Goal: Task Accomplishment & Management: Use online tool/utility

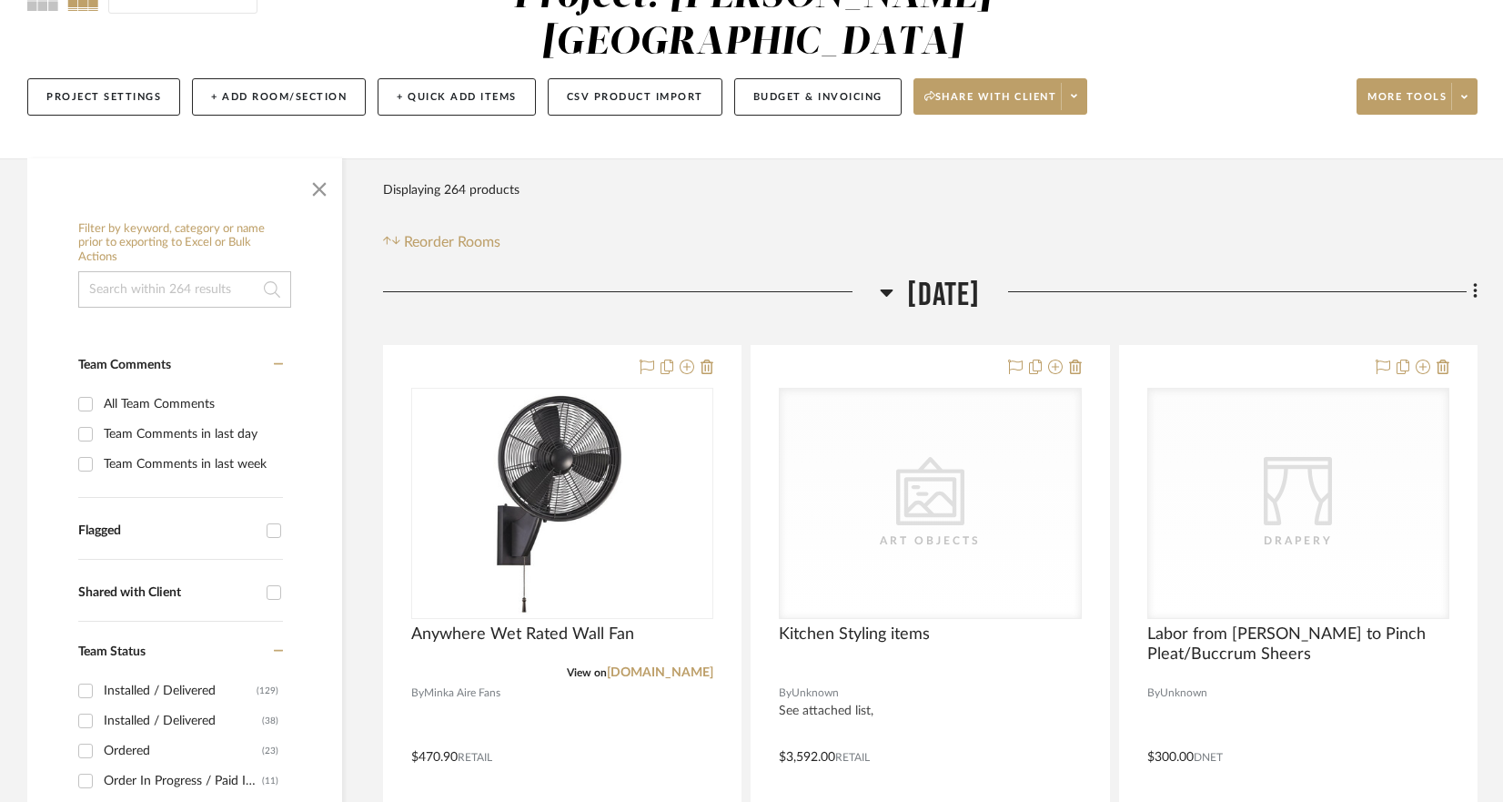
scroll to position [187, 0]
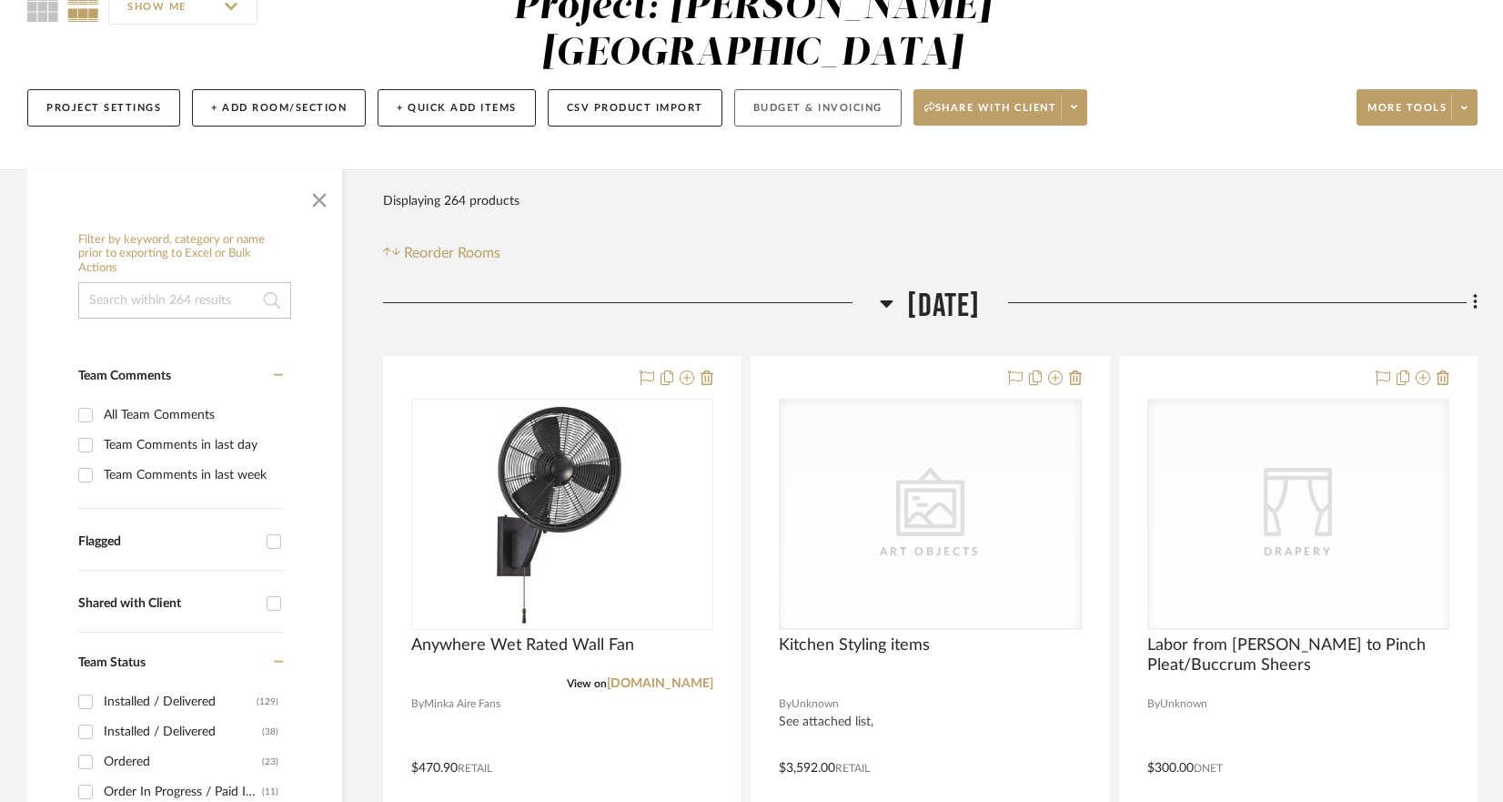
click at [805, 89] on button "Budget & Invoicing" at bounding box center [817, 107] width 167 height 37
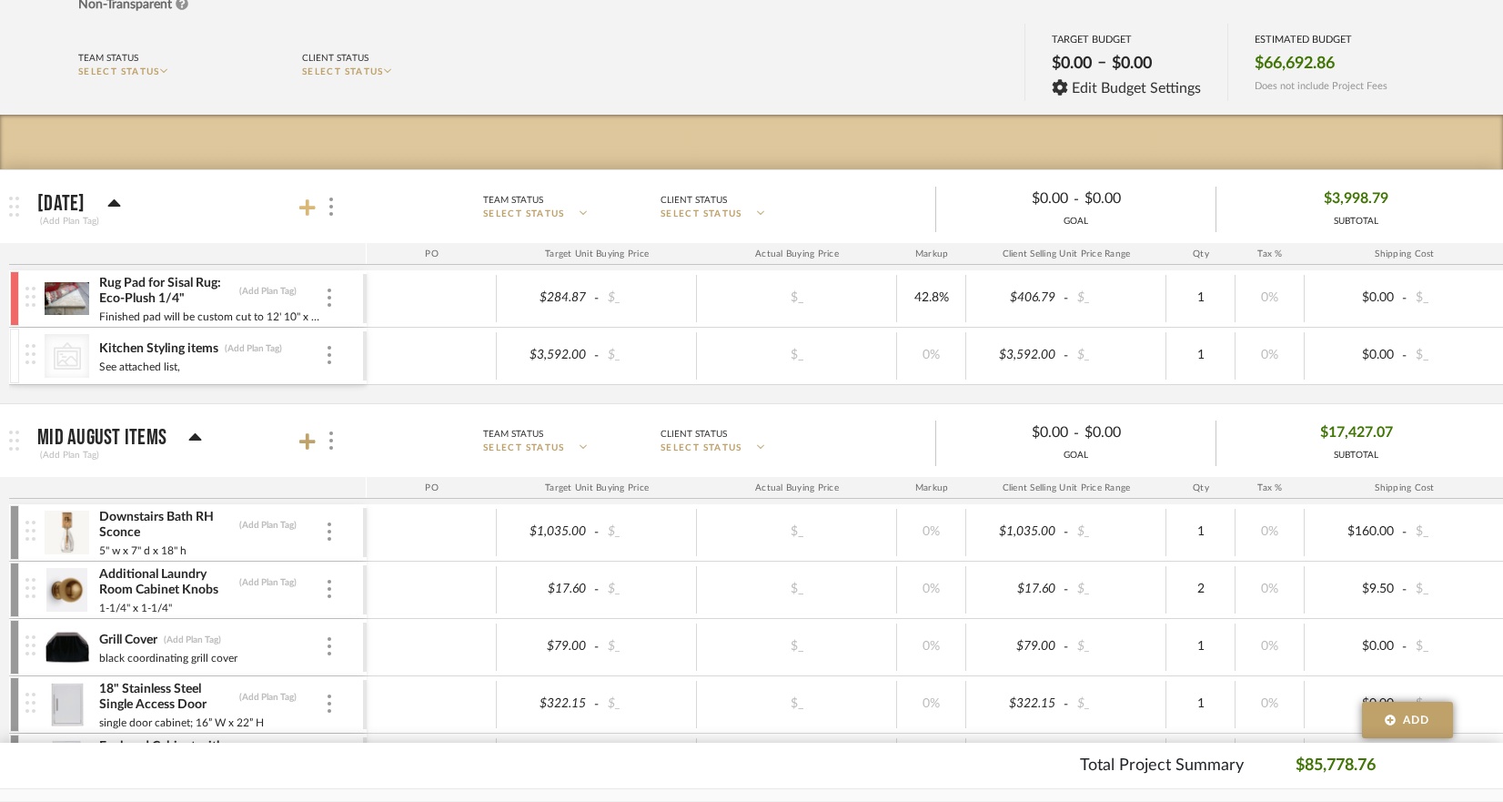
click at [302, 208] on icon at bounding box center [307, 207] width 16 height 18
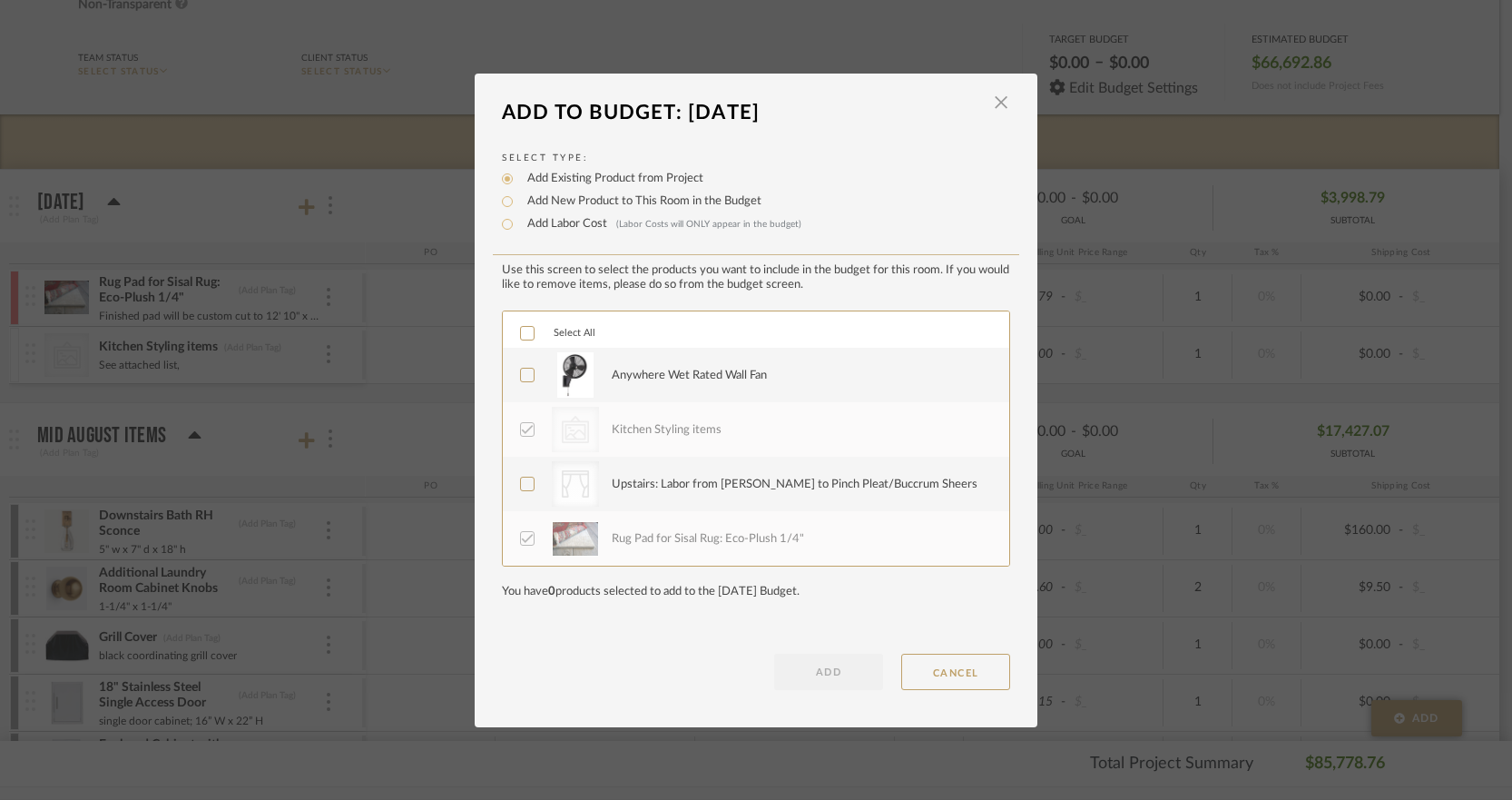
click at [521, 377] on icon at bounding box center [527, 374] width 13 height 13
click at [841, 689] on button "ADD" at bounding box center [828, 671] width 109 height 36
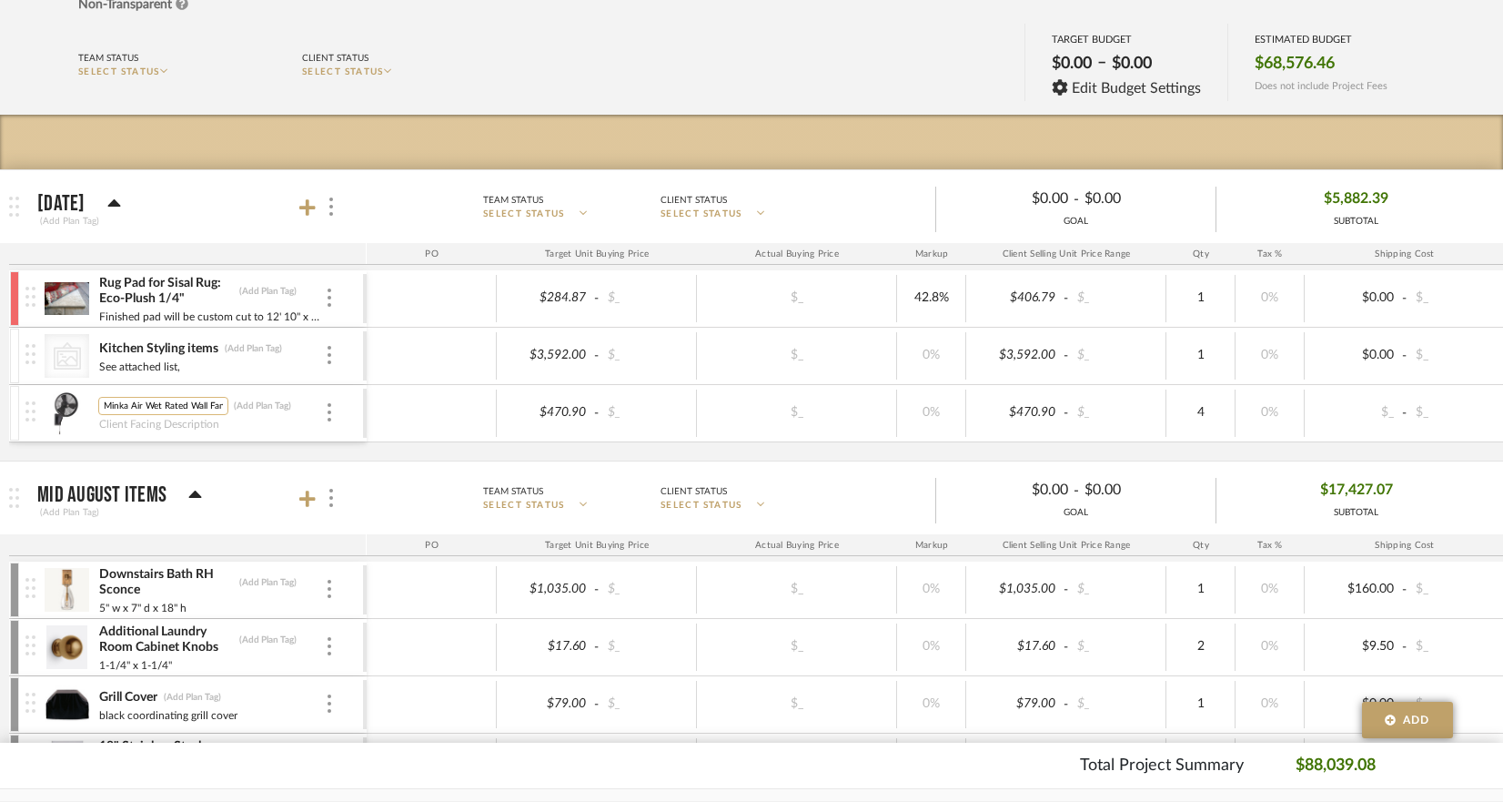
type input "Minka Aire Wet Rated Wall Fan"
type input "15" diameter, plug-in, convertible to hardwire. 120 volts."
click at [349, 458] on div "Rug Pad for Sisal Rug: Eco-Plush 1/4" (Add Plan Tag) Finished pad will be custo…" at bounding box center [950, 365] width 1882 height 190
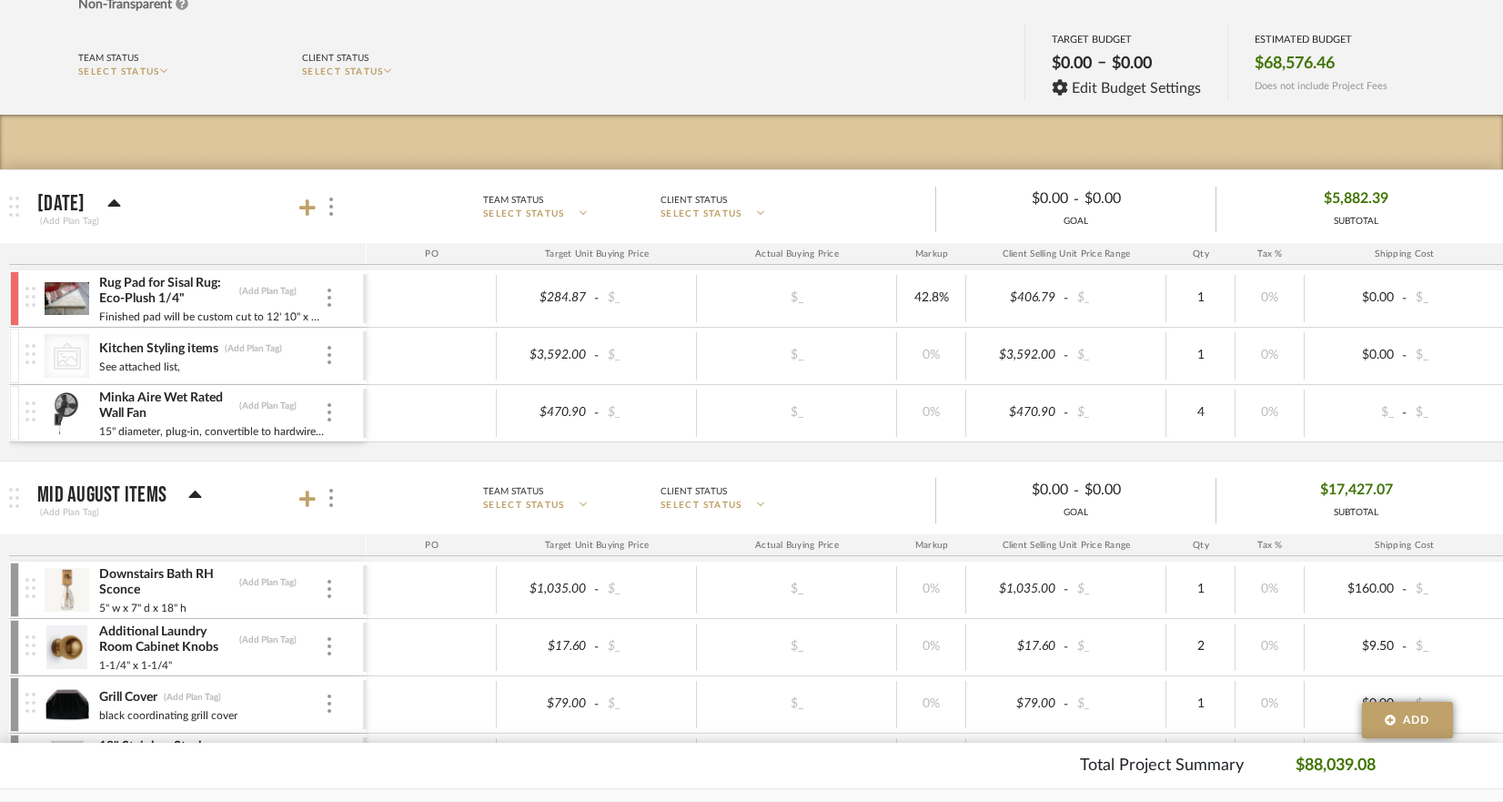
scroll to position [0, 0]
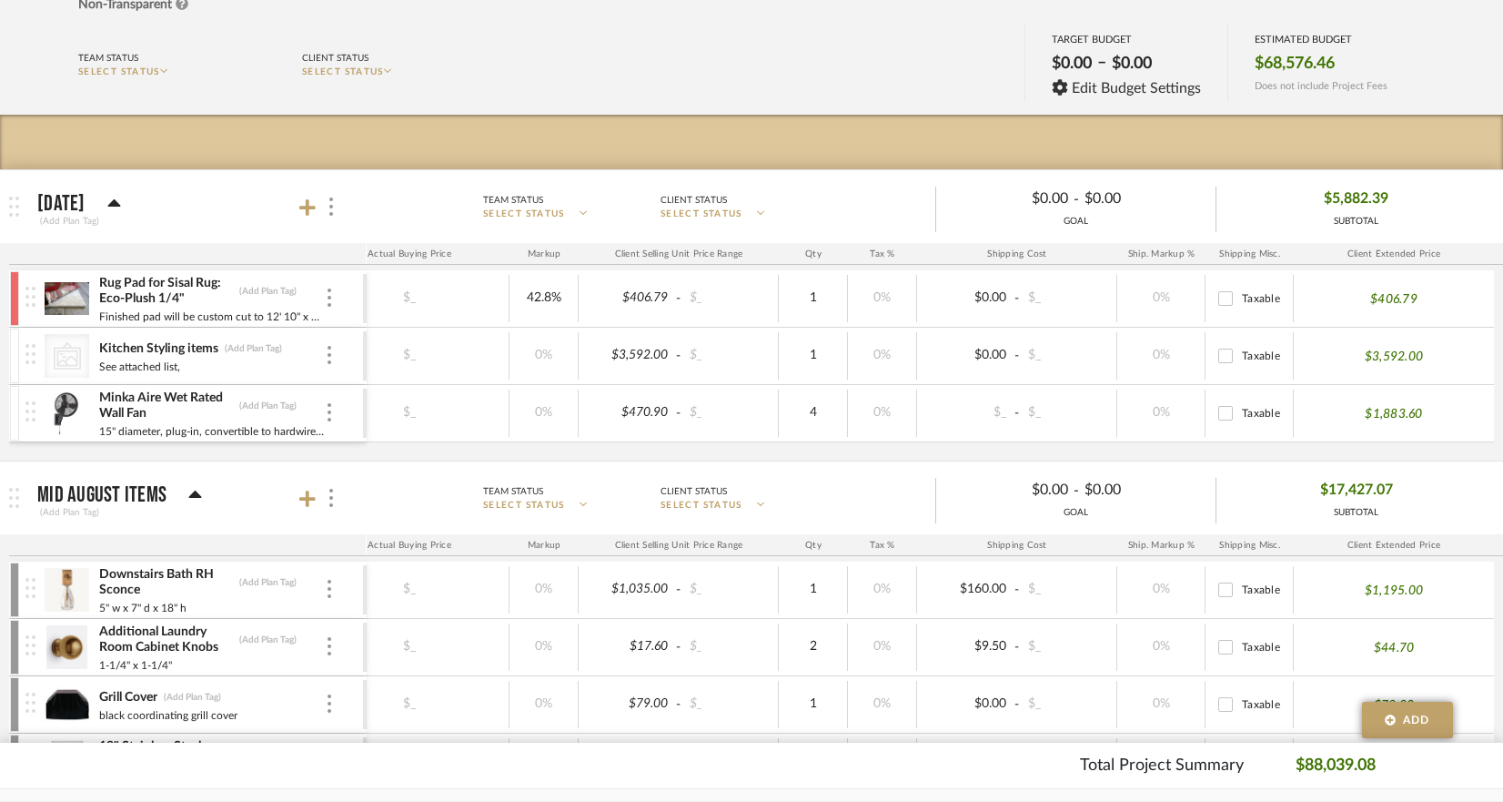
click at [42, 66] on div "Team Status SELECT STATUS Client Status SELECT STATUS TARGET BUDGET $0.00 – $0.…" at bounding box center [752, 65] width 1440 height 82
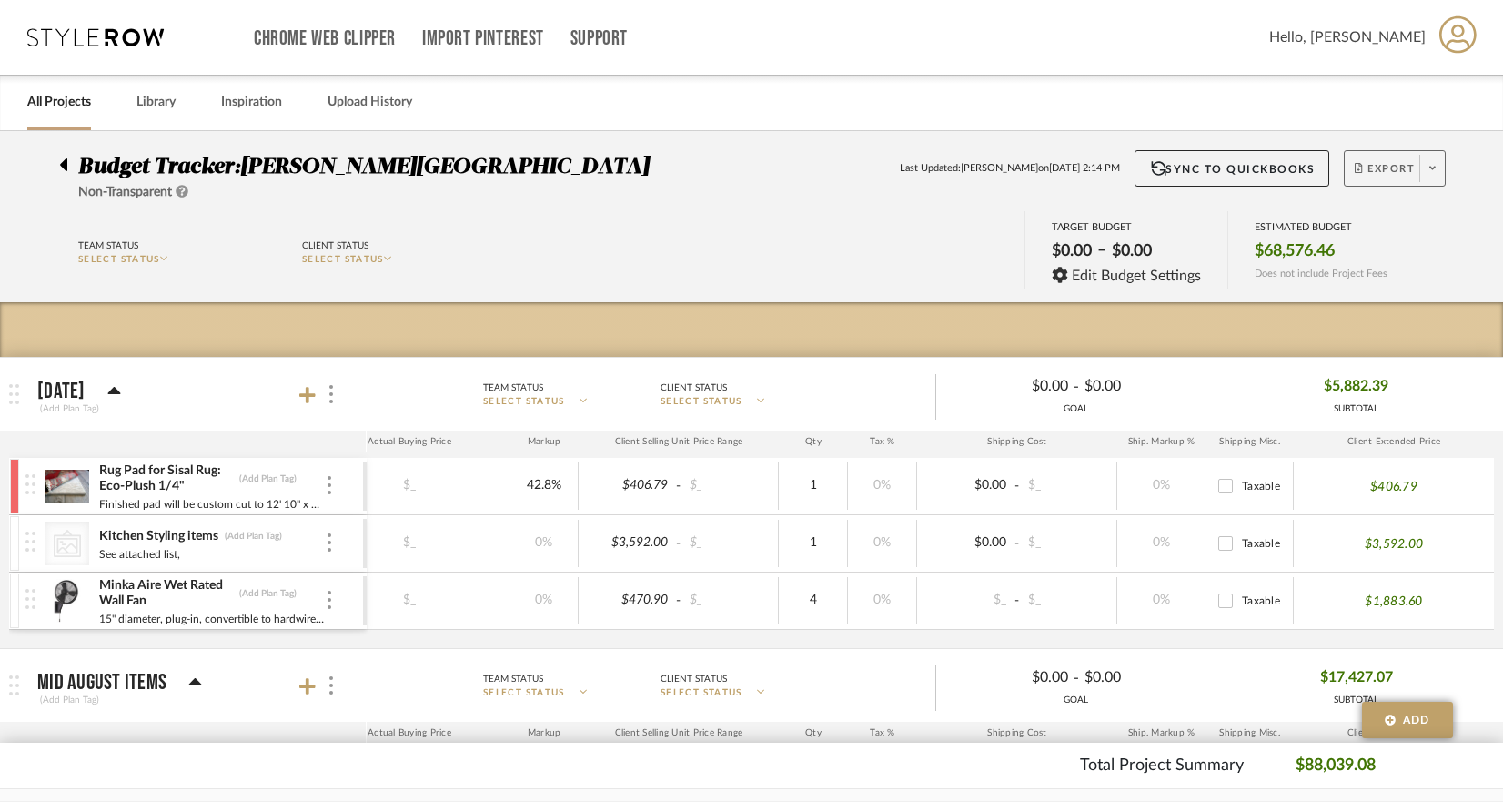
click at [1384, 157] on button "Export" at bounding box center [1395, 168] width 102 height 36
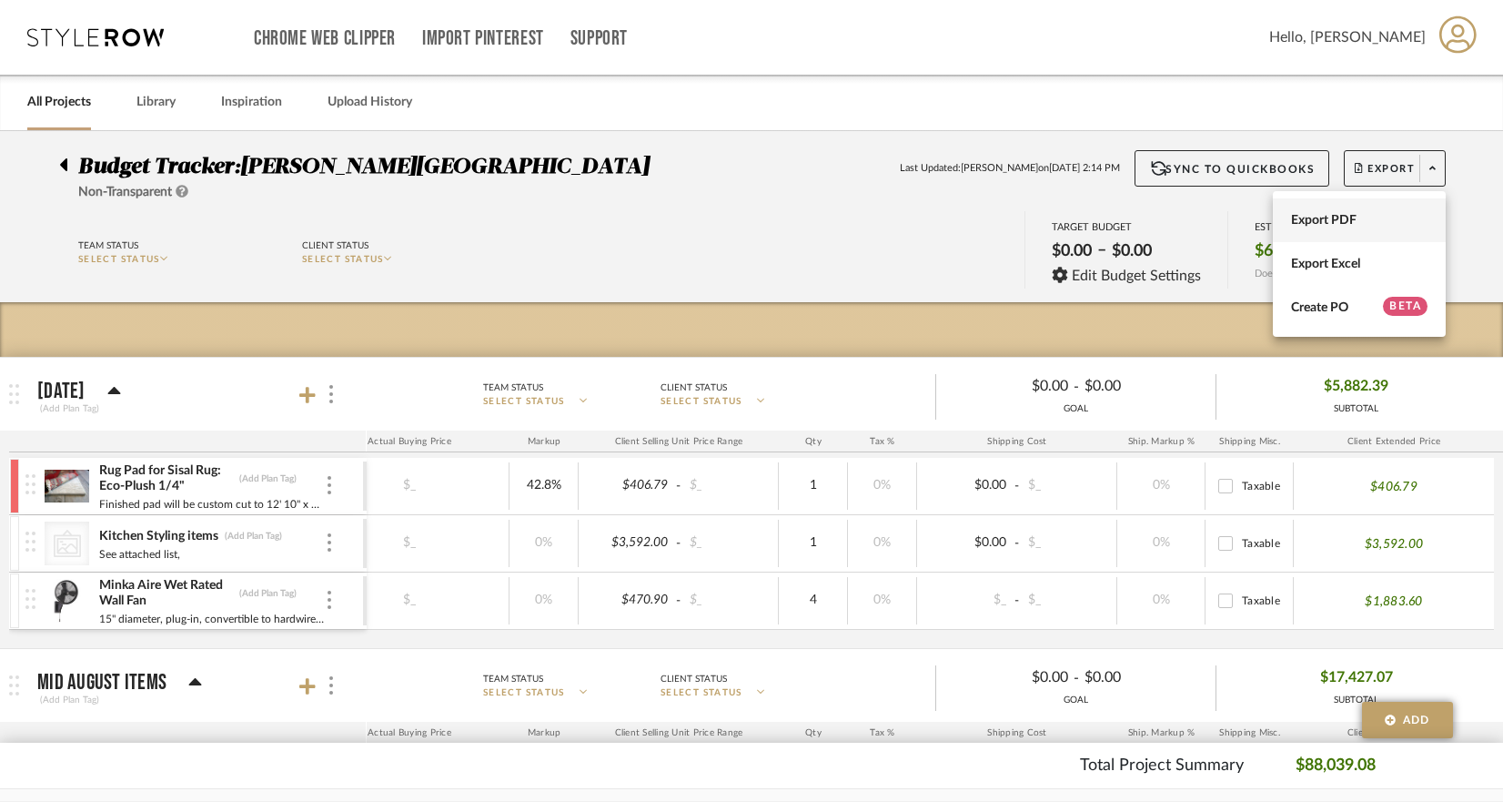
click at [1330, 222] on span "Export PDF" at bounding box center [1359, 220] width 137 height 15
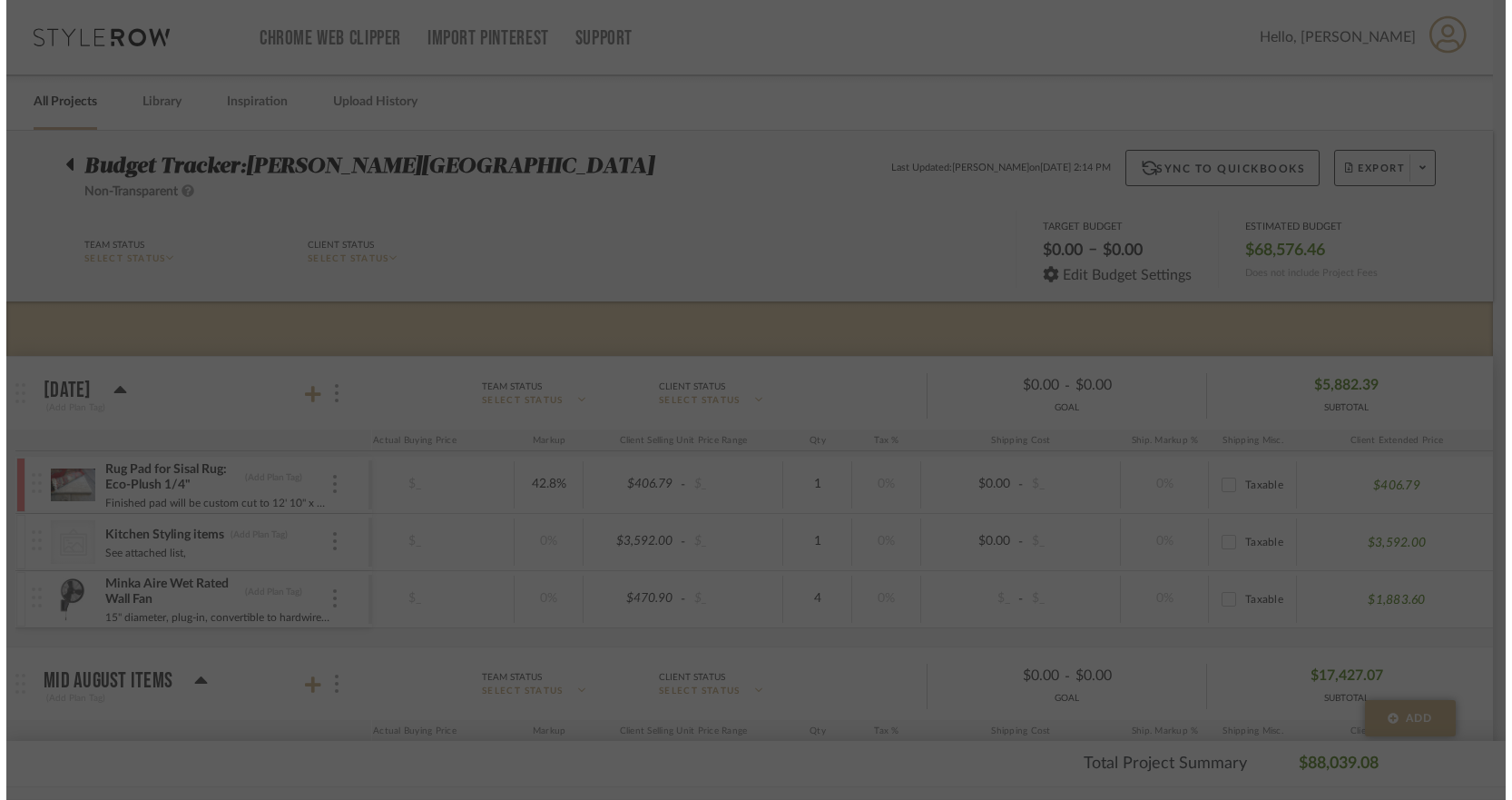
scroll to position [0, 246]
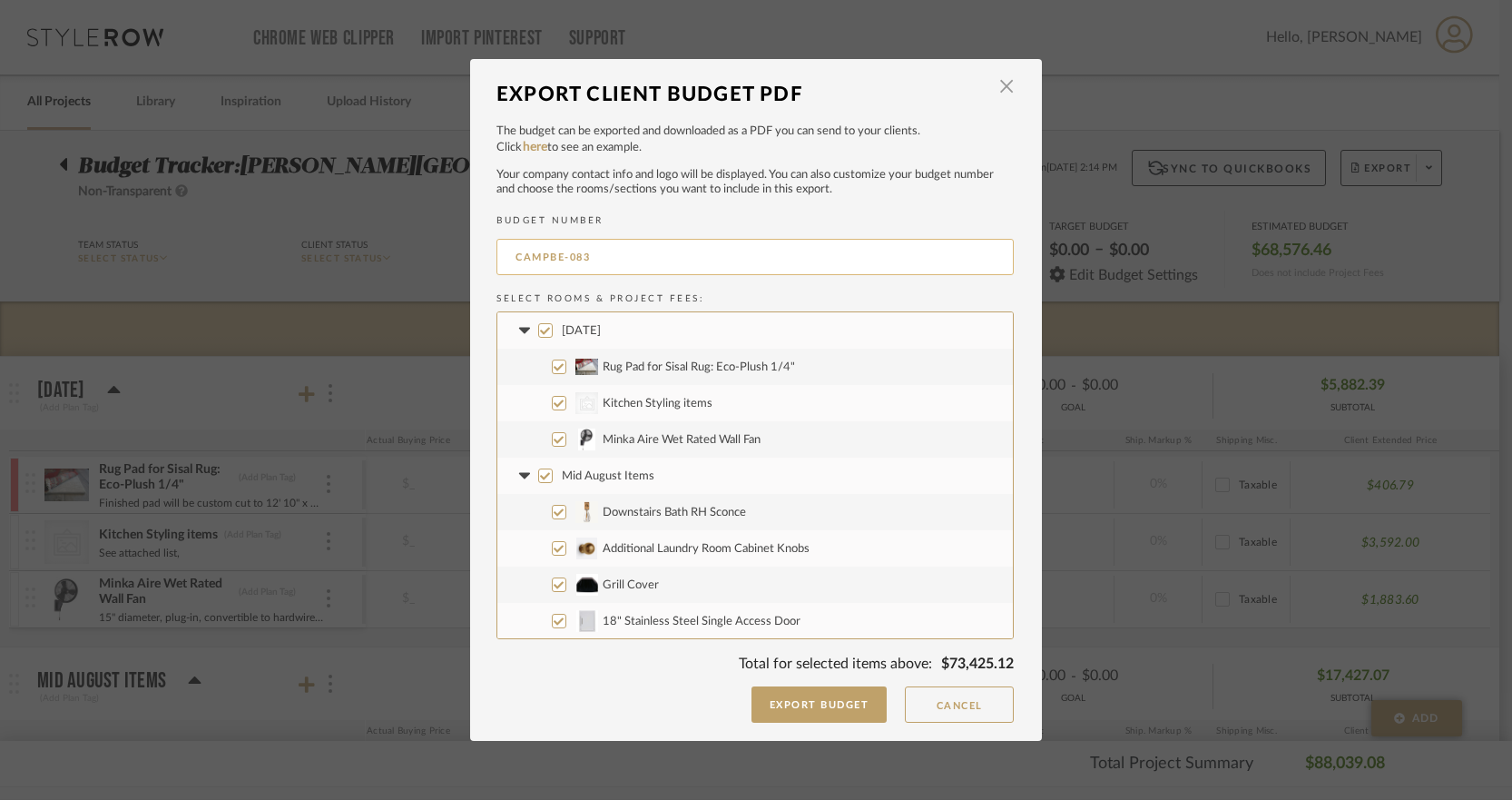
click at [597, 251] on input "CAMPBE-083" at bounding box center [755, 256] width 518 height 36
type input "CAMPBE-079"
click at [539, 477] on input "Mid August Items" at bounding box center [546, 476] width 15 height 15
checkbox input "false"
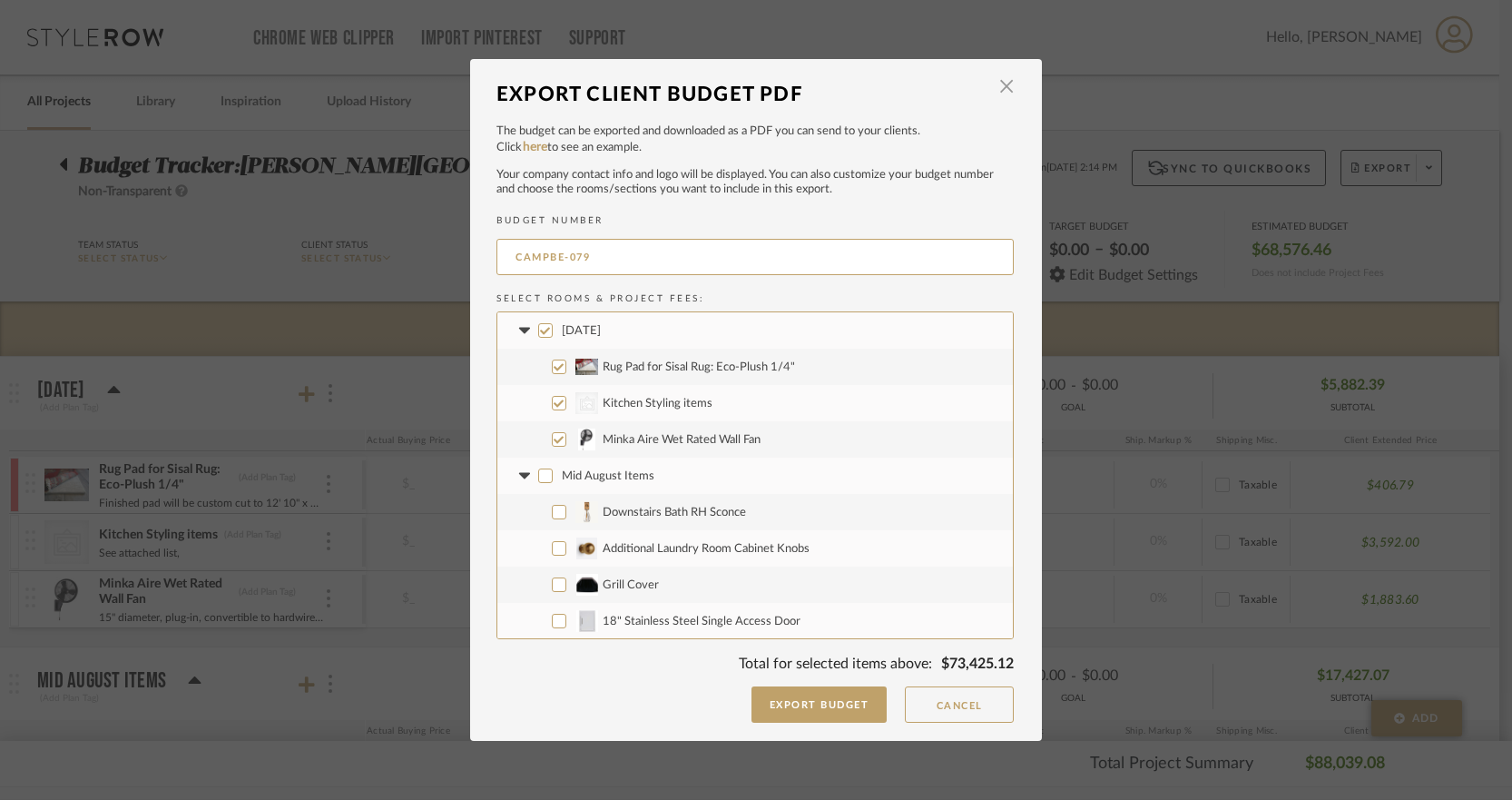
checkbox input "false"
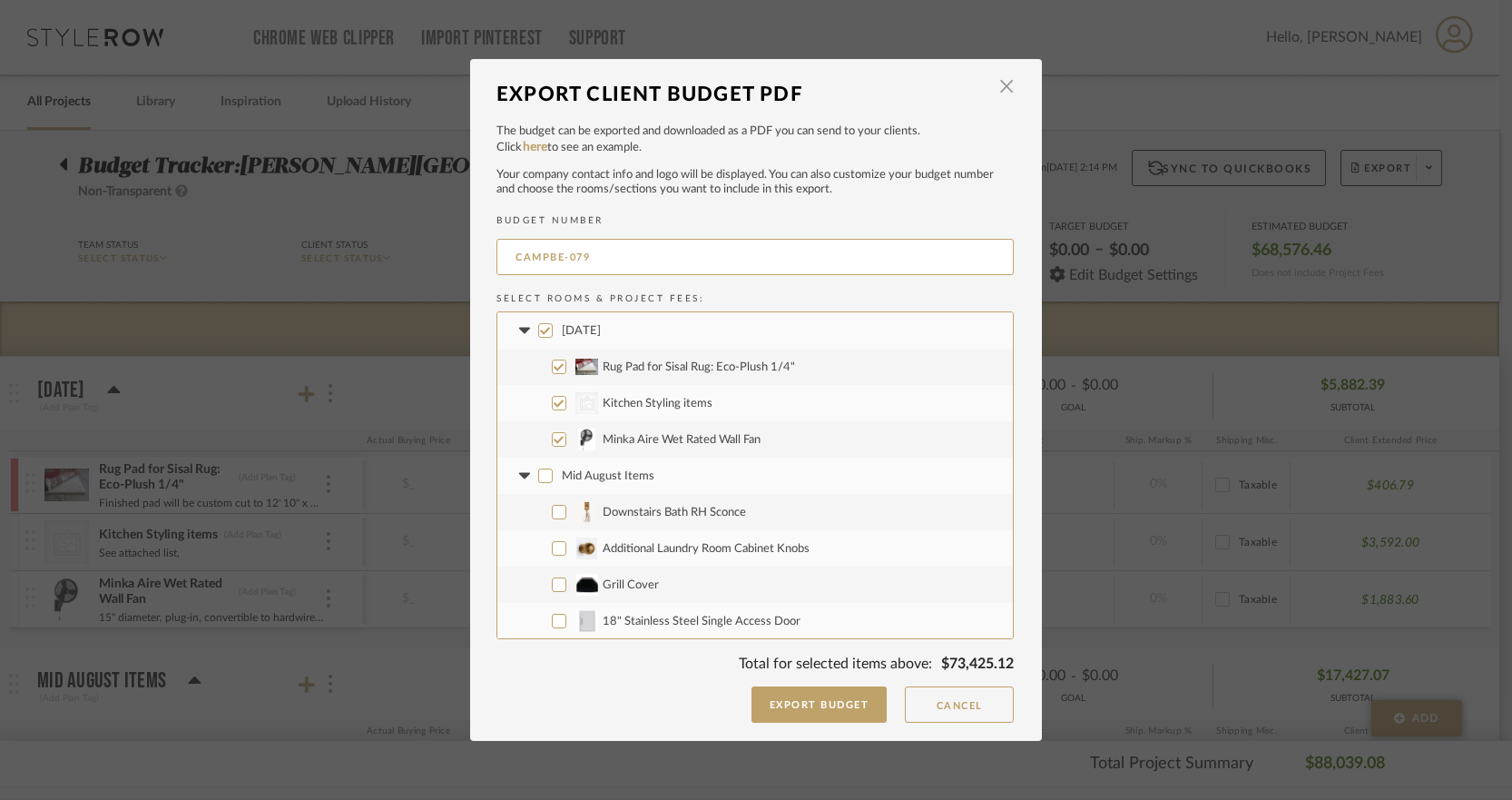
checkbox input "false"
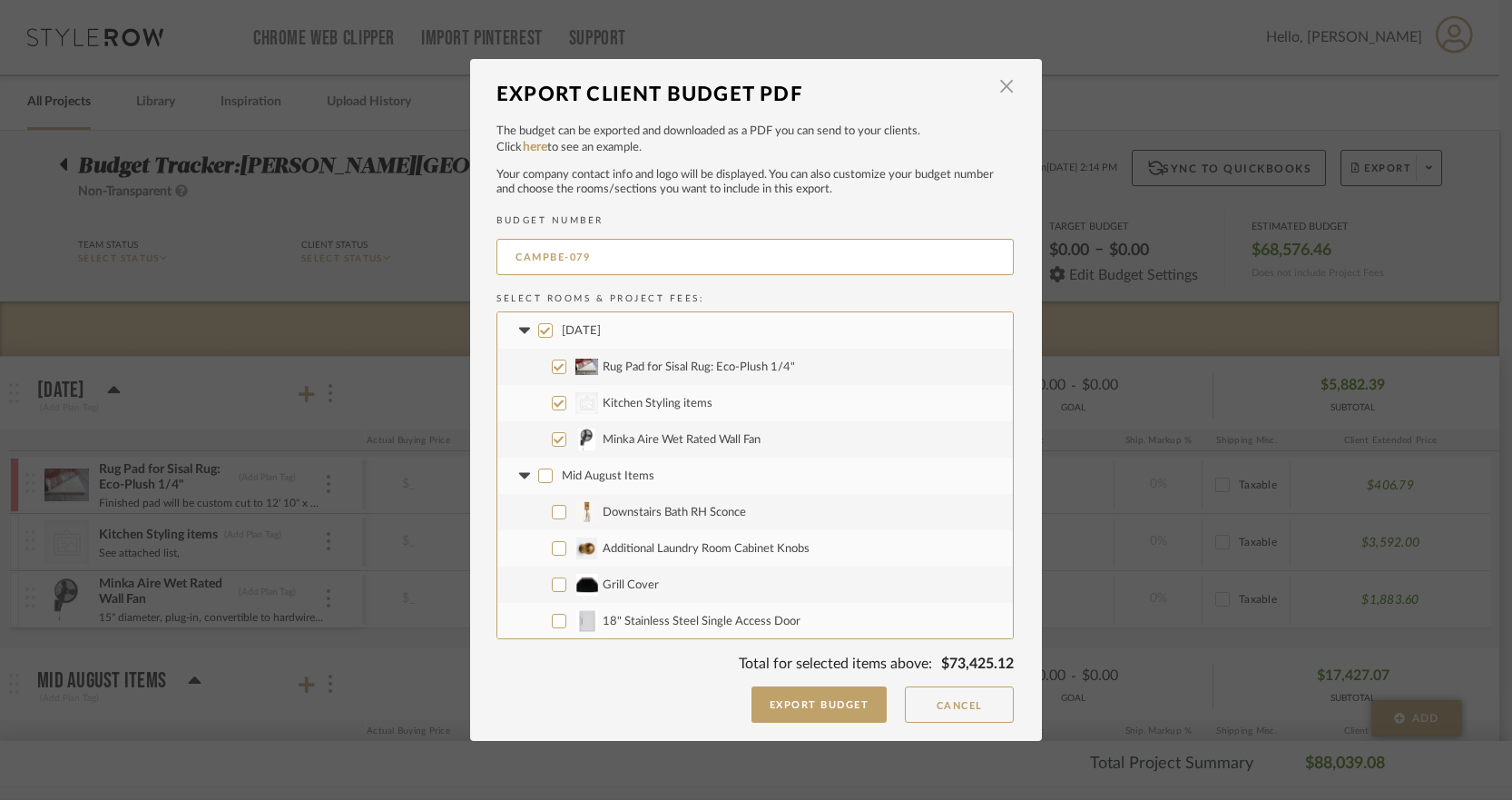
checkbox input "false"
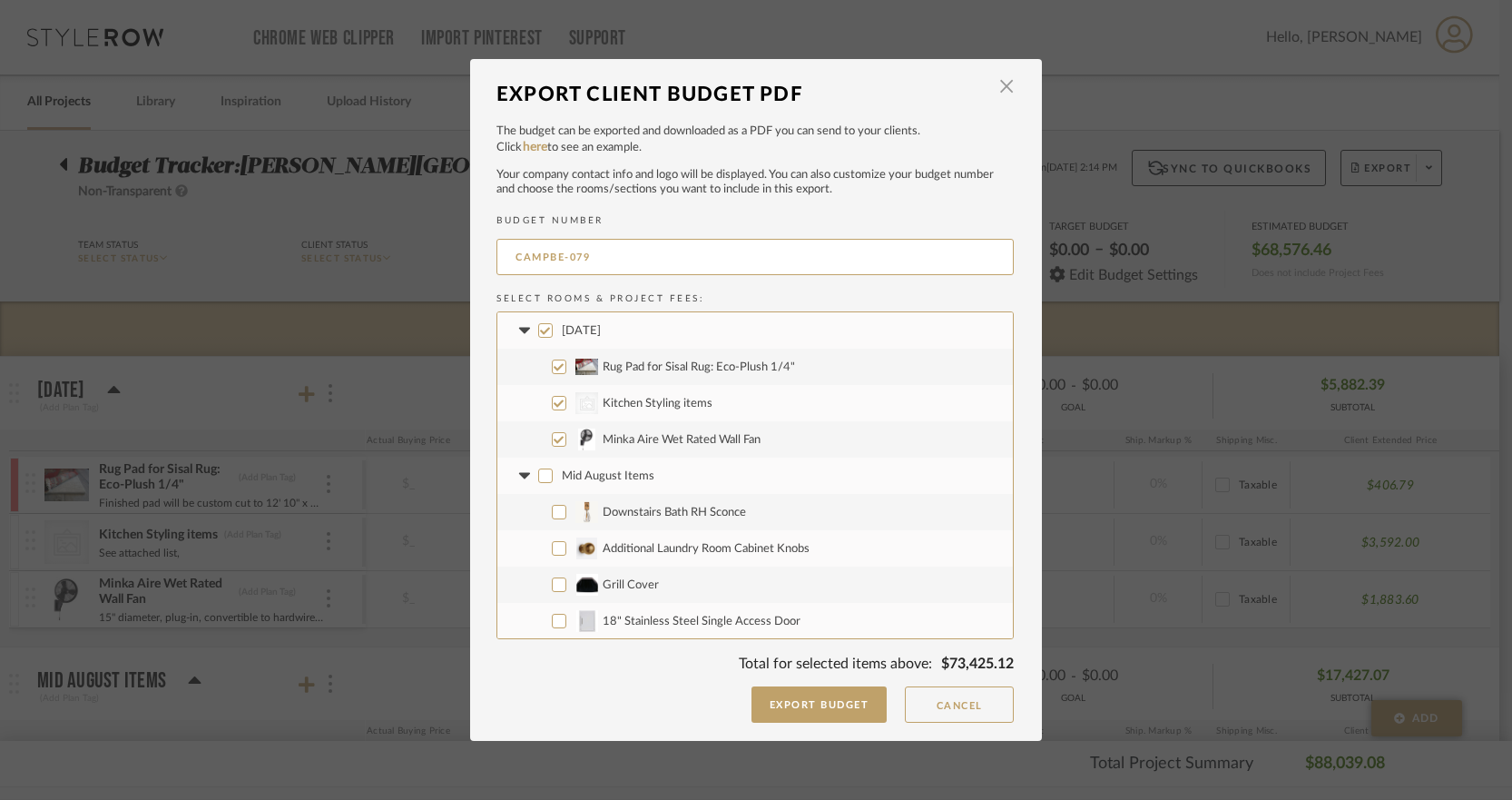
checkbox input "false"
click at [519, 472] on icon at bounding box center [524, 475] width 11 height 6
click at [539, 514] on input "Kitchen Items" at bounding box center [546, 512] width 15 height 15
checkbox input "false"
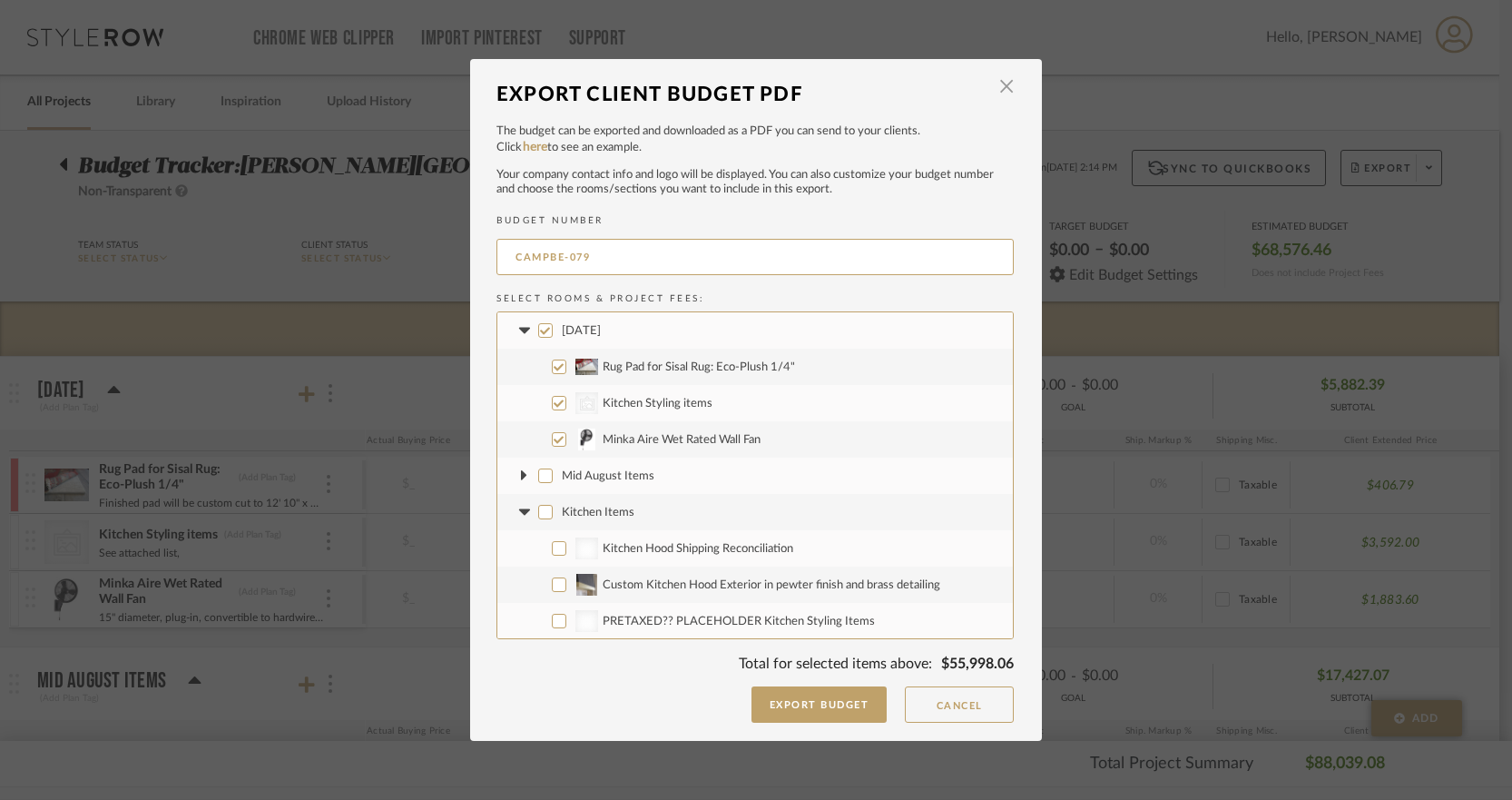
checkbox input "false"
click at [519, 512] on icon at bounding box center [524, 512] width 11 height 6
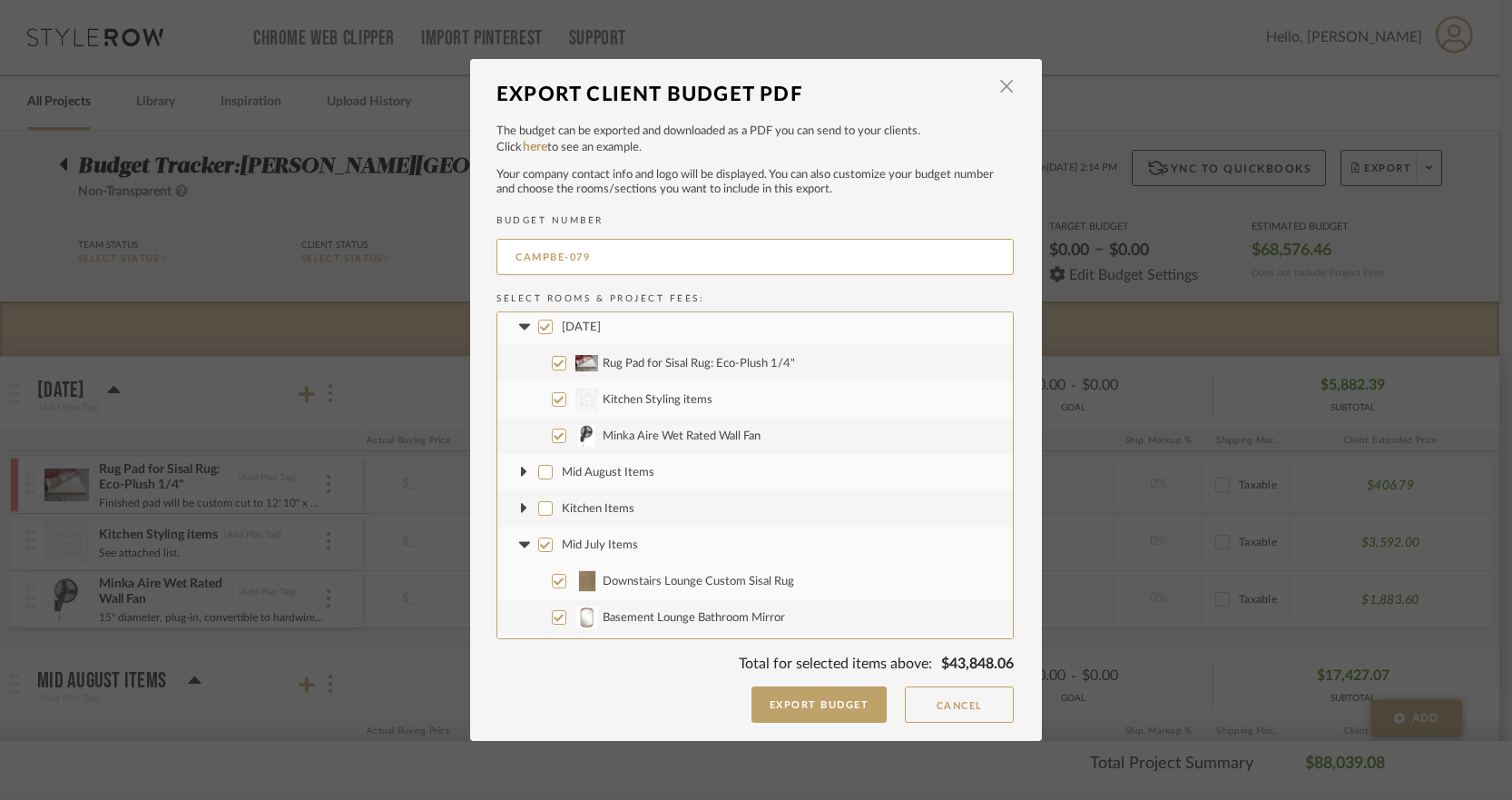
click at [545, 544] on input "Mid July Items" at bounding box center [546, 545] width 15 height 15
checkbox input "false"
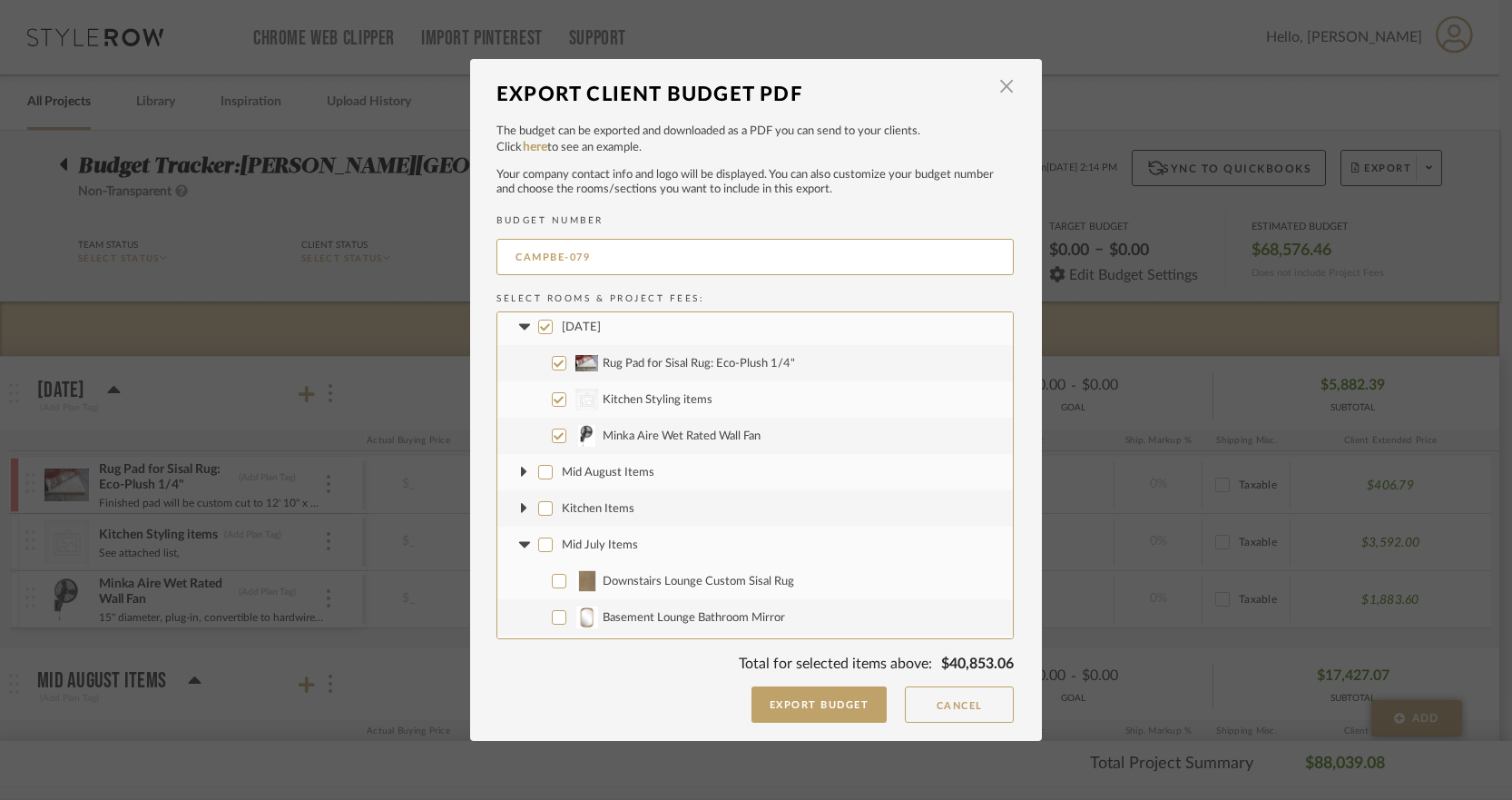
click at [521, 542] on icon at bounding box center [524, 544] width 11 height 6
click at [541, 582] on input "Her Sitting Room" at bounding box center [546, 578] width 15 height 15
checkbox input "false"
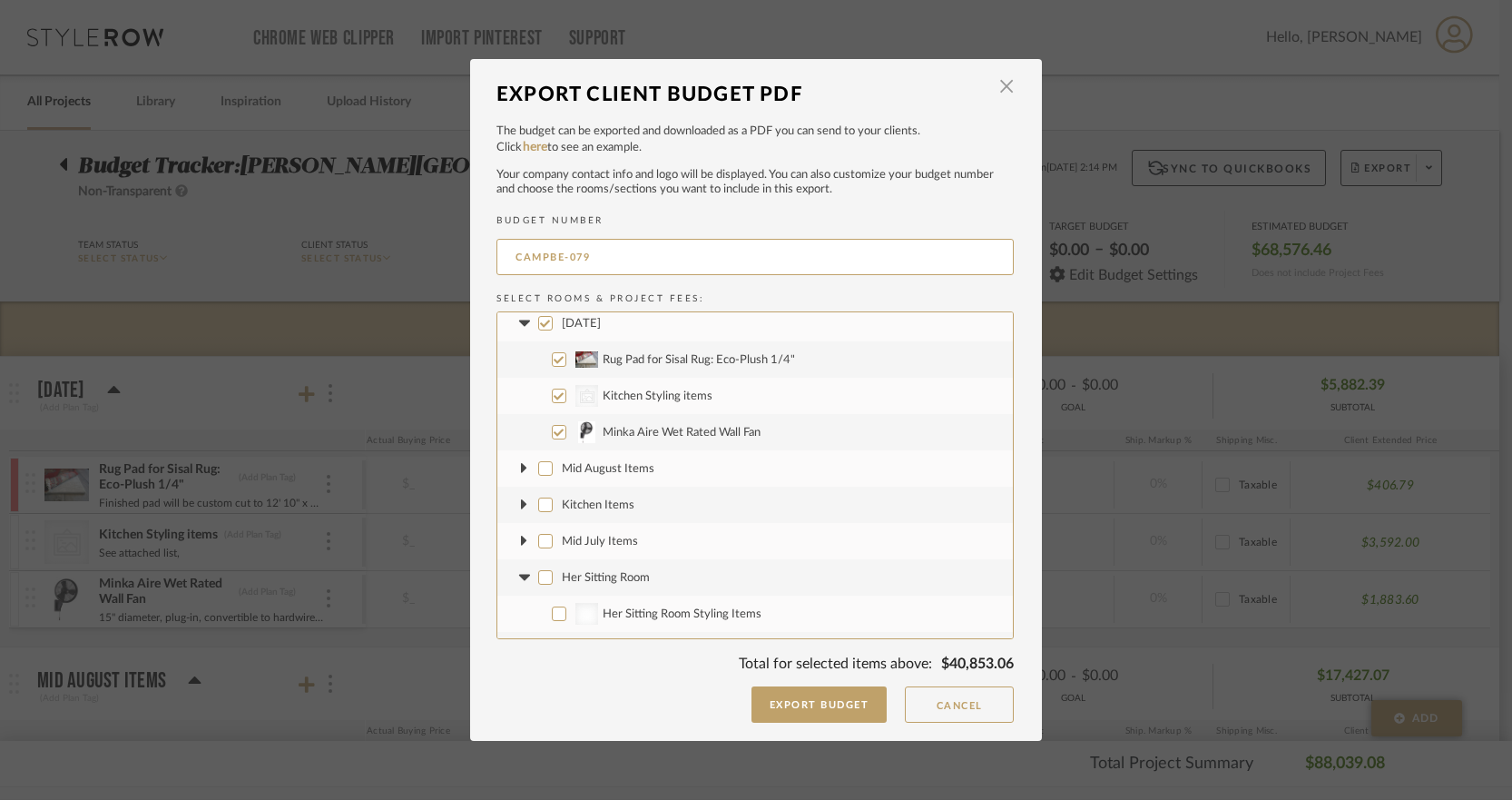
checkbox input "false"
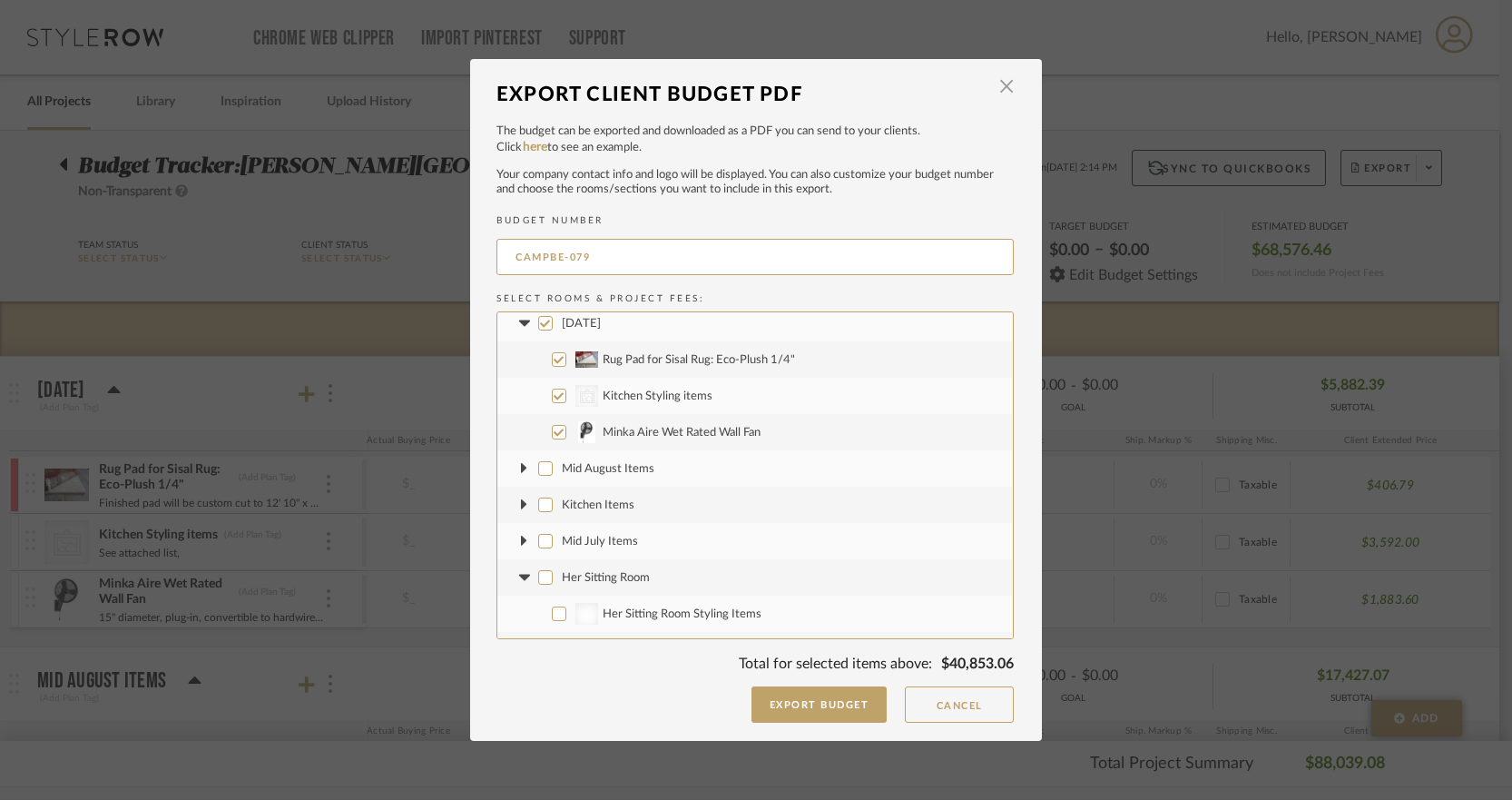
checkbox input "false"
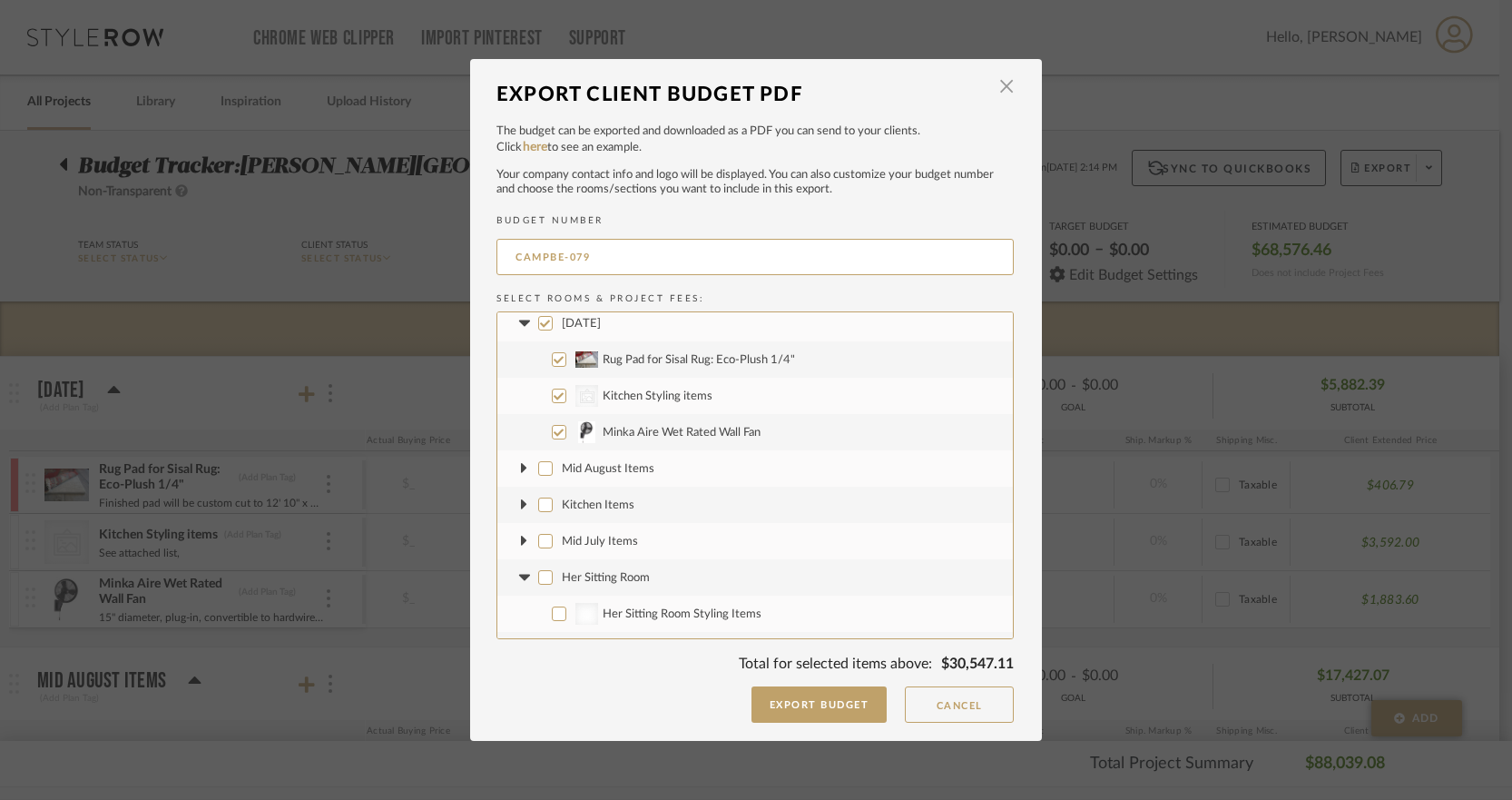
click at [520, 577] on icon at bounding box center [524, 577] width 11 height 6
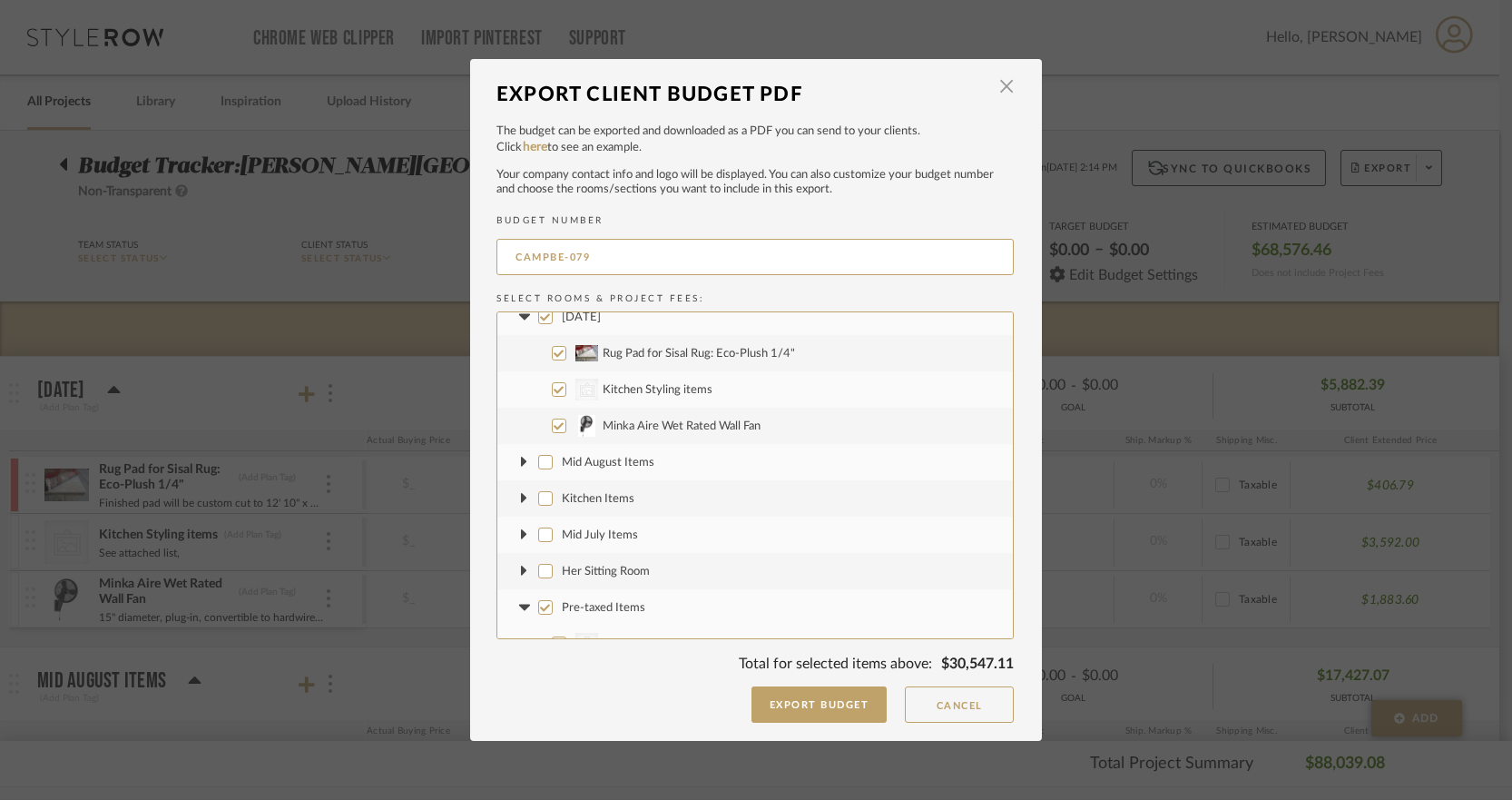
scroll to position [15, 0]
click at [542, 612] on input "Pre-taxed Items" at bounding box center [546, 606] width 15 height 15
checkbox input "false"
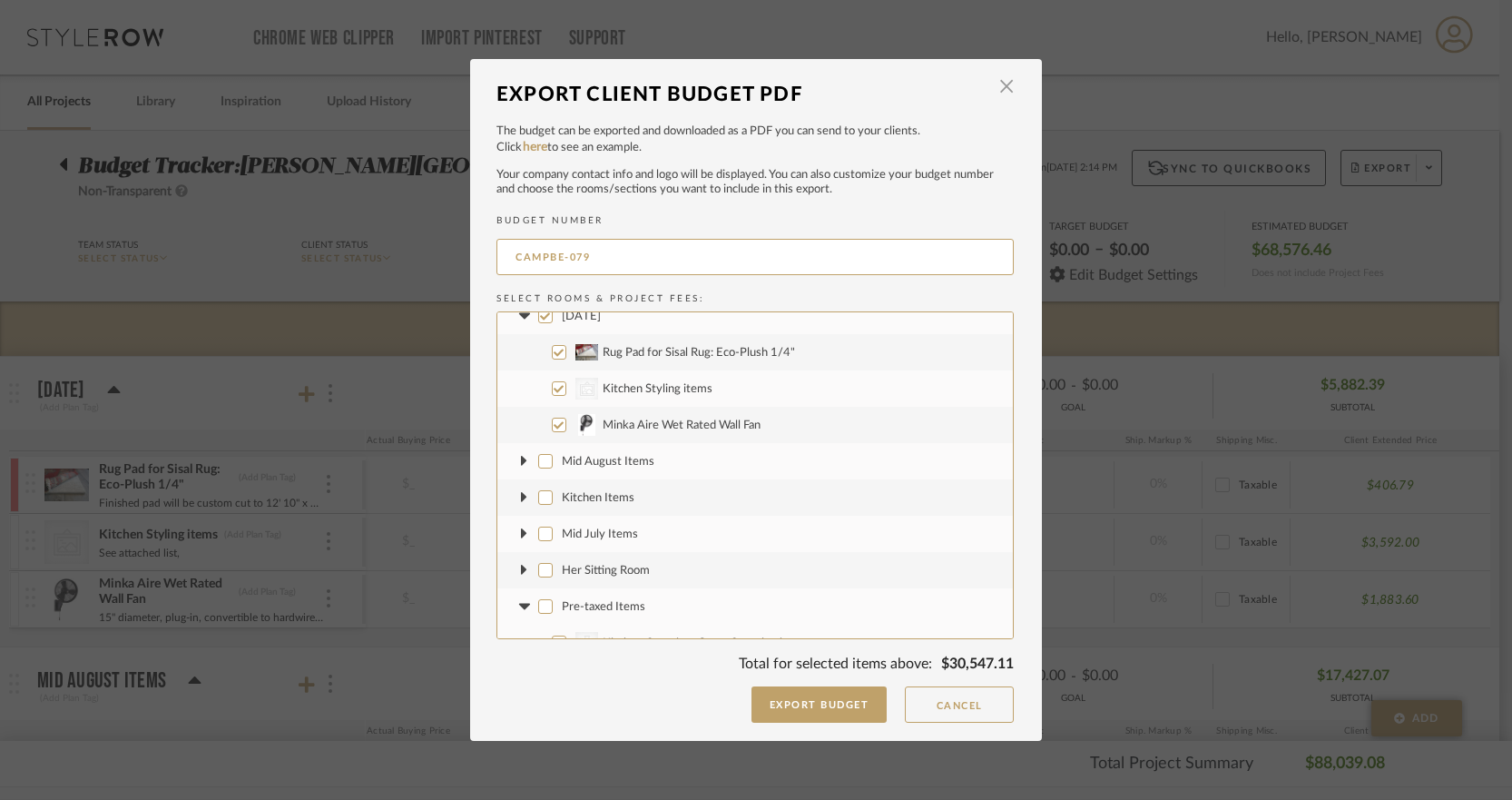
checkbox input "false"
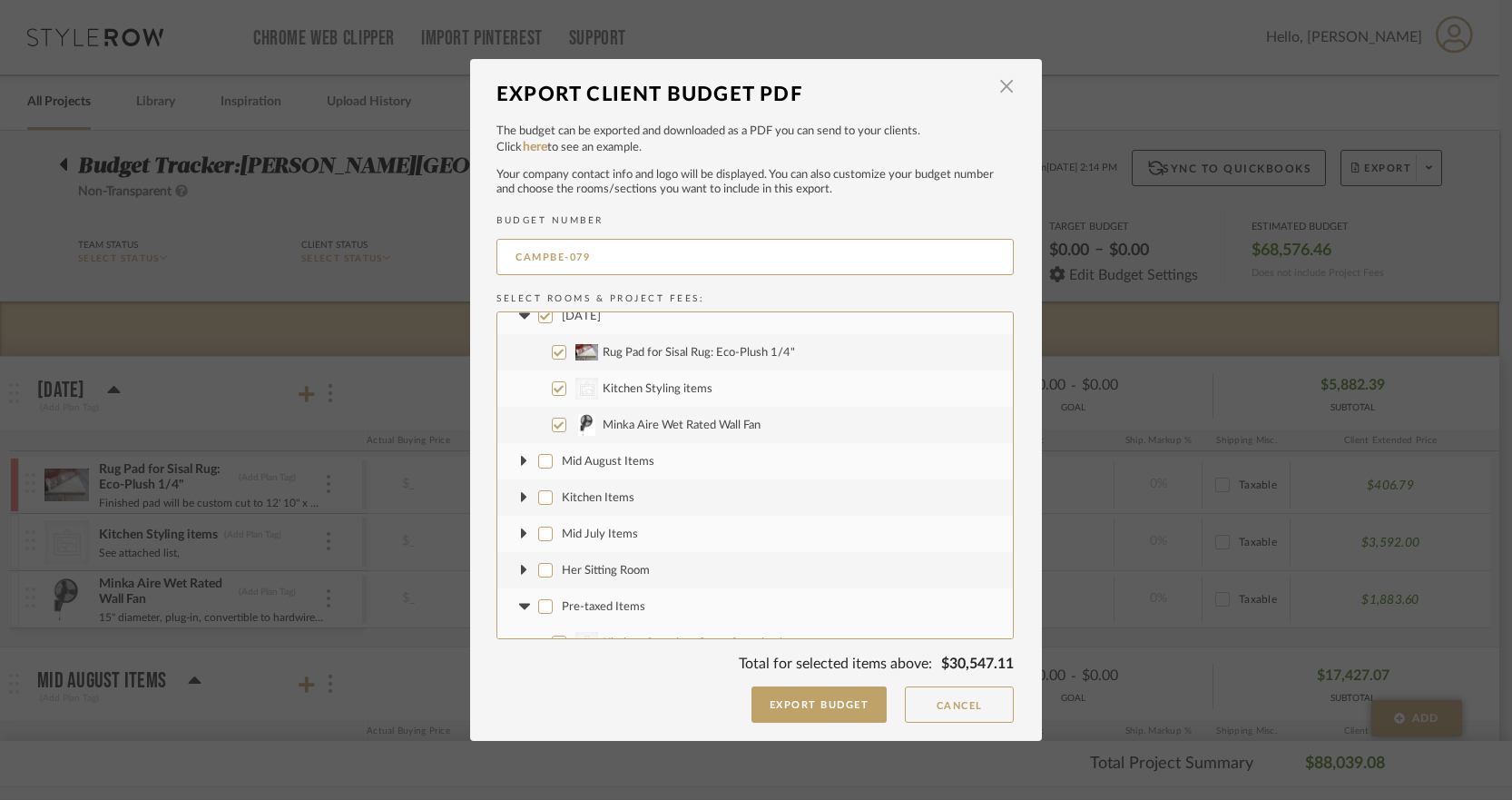
checkbox input "false"
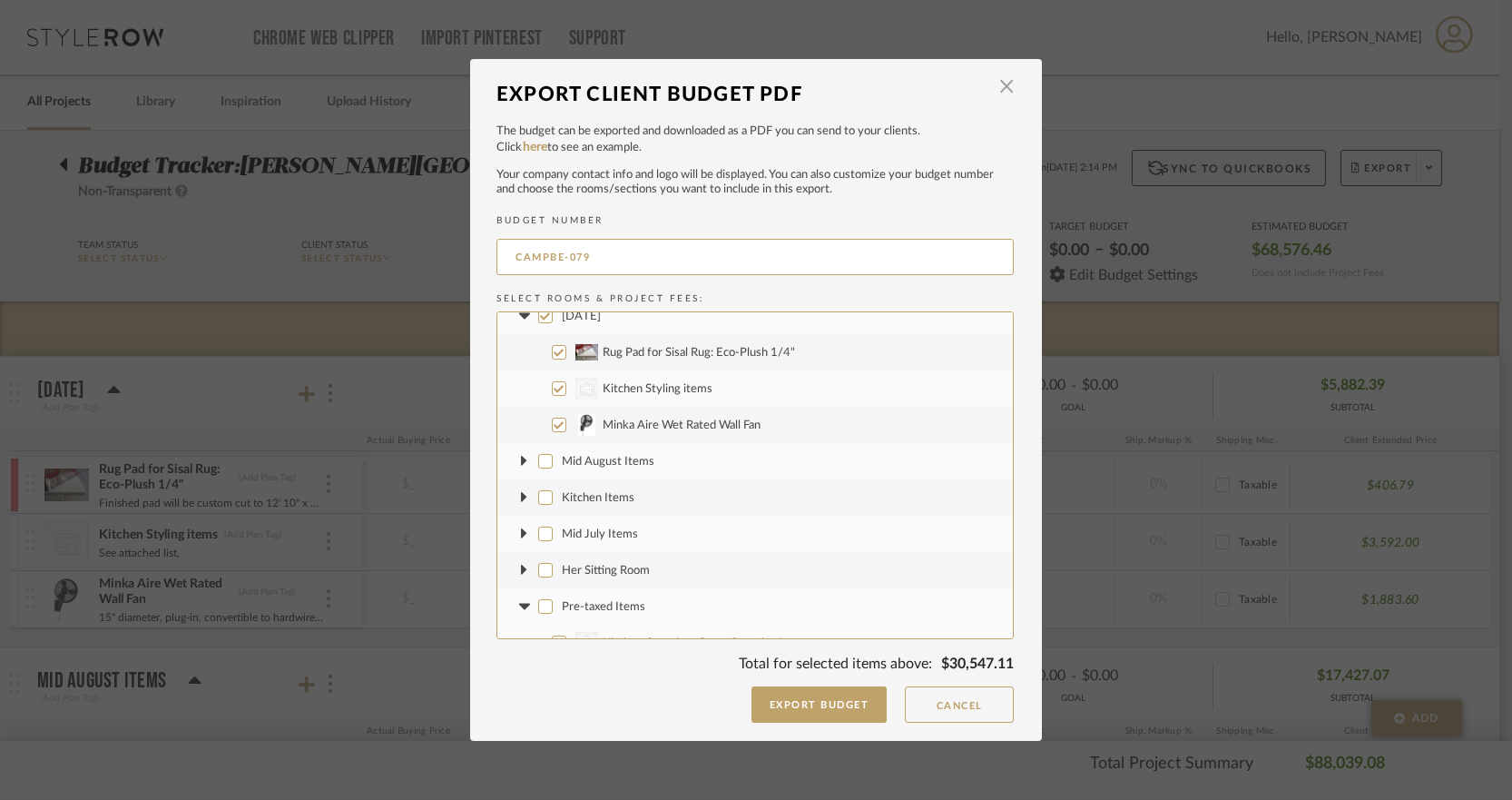
checkbox input "false"
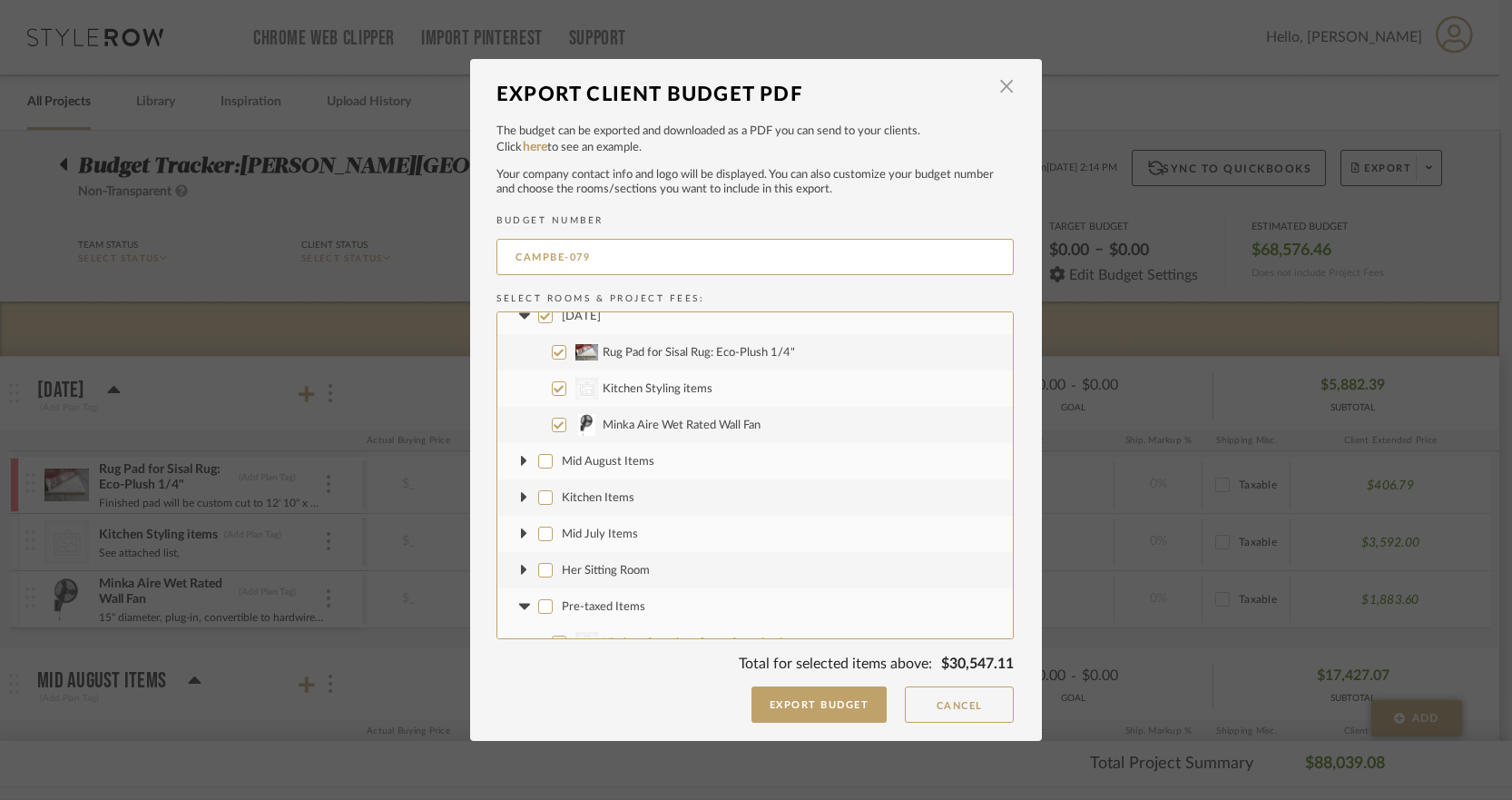
checkbox input "false"
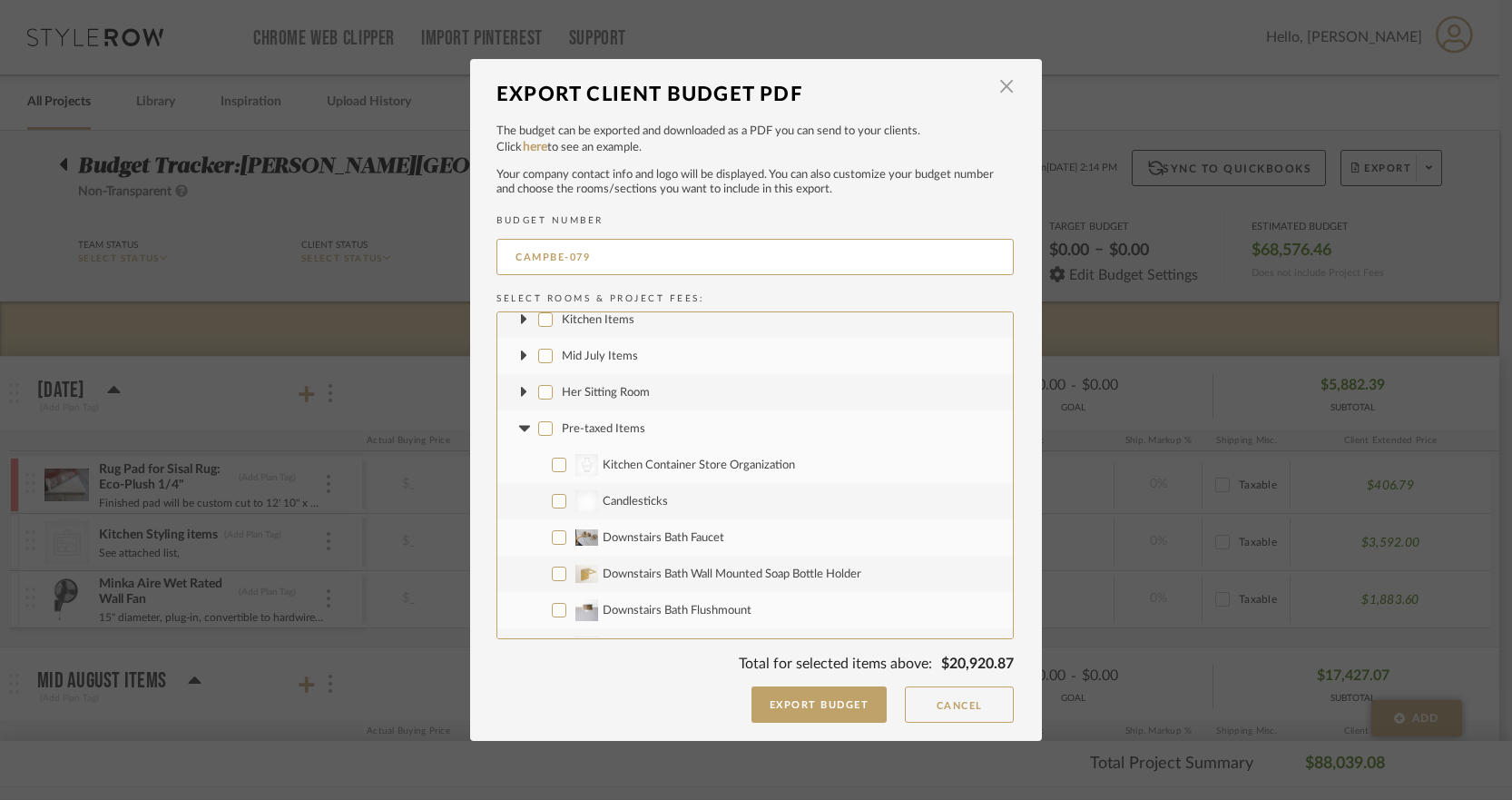
scroll to position [192, 0]
click at [519, 428] on icon at bounding box center [524, 429] width 11 height 6
click at [540, 473] on label "Late June/ Early July Items" at bounding box center [755, 466] width 516 height 36
click at [540, 473] on input "Late June/ Early July Items" at bounding box center [546, 466] width 15 height 15
checkbox input "false"
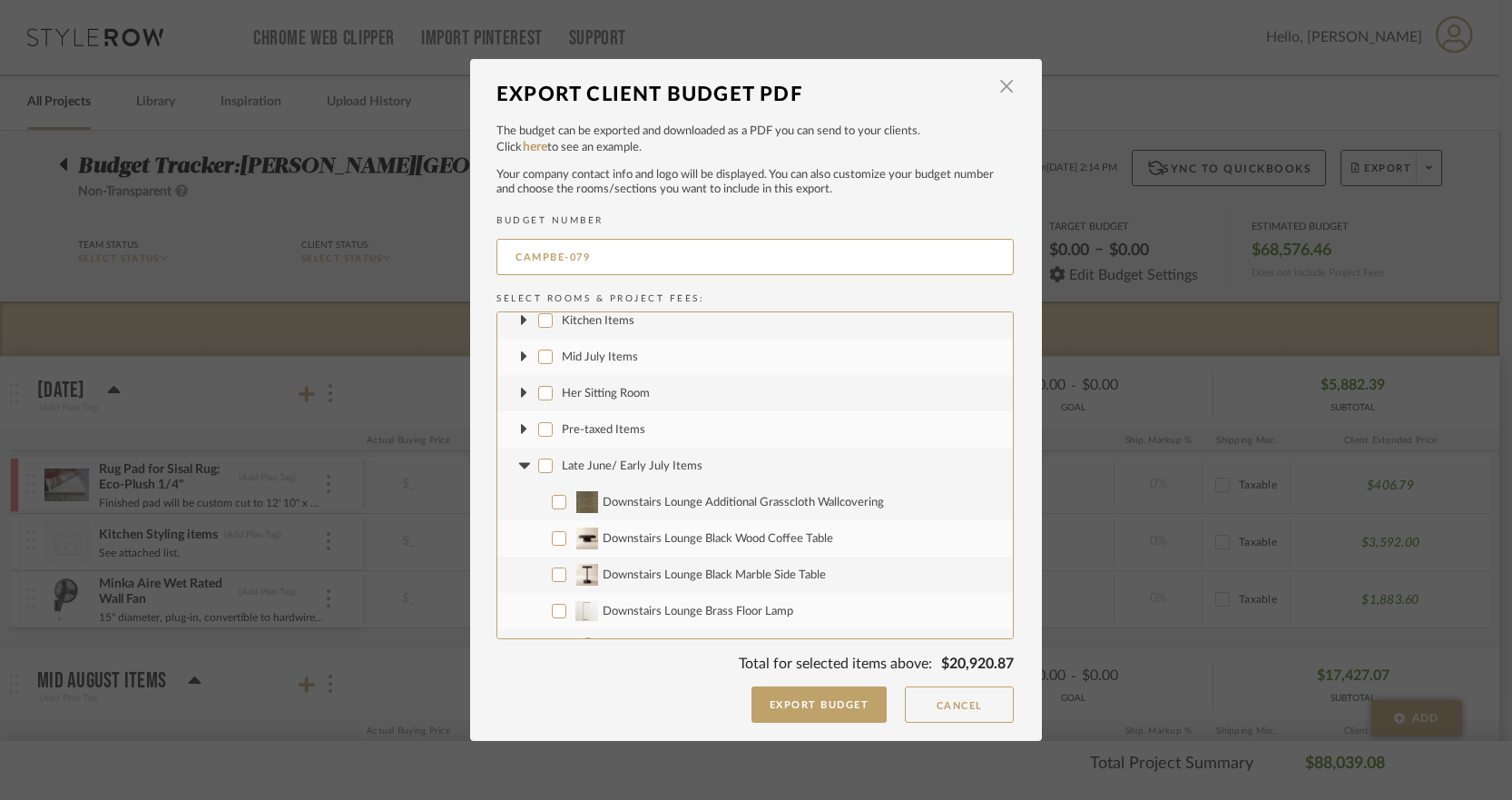
checkbox input "false"
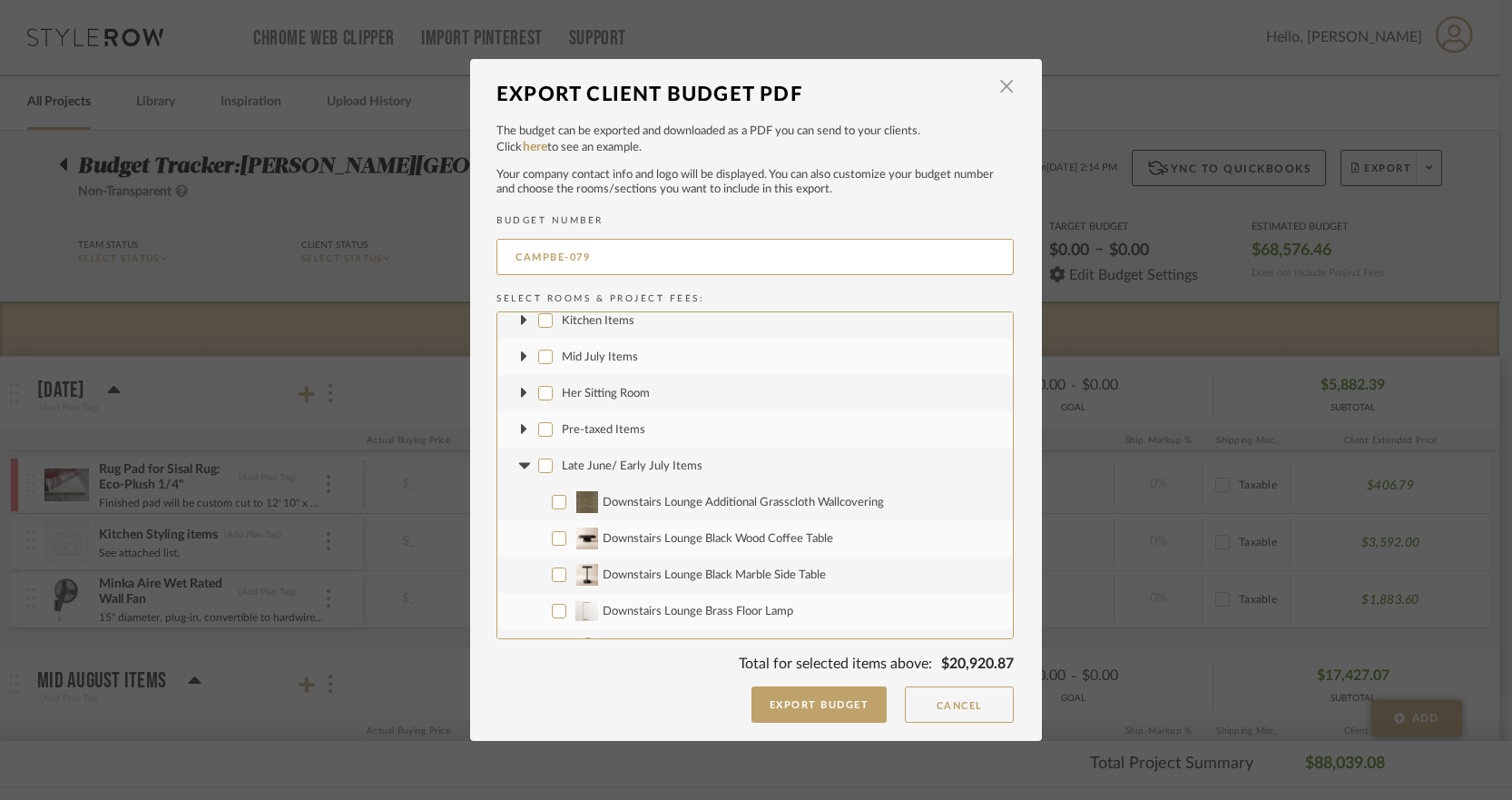
checkbox input "false"
click at [519, 462] on icon at bounding box center [524, 465] width 11 height 6
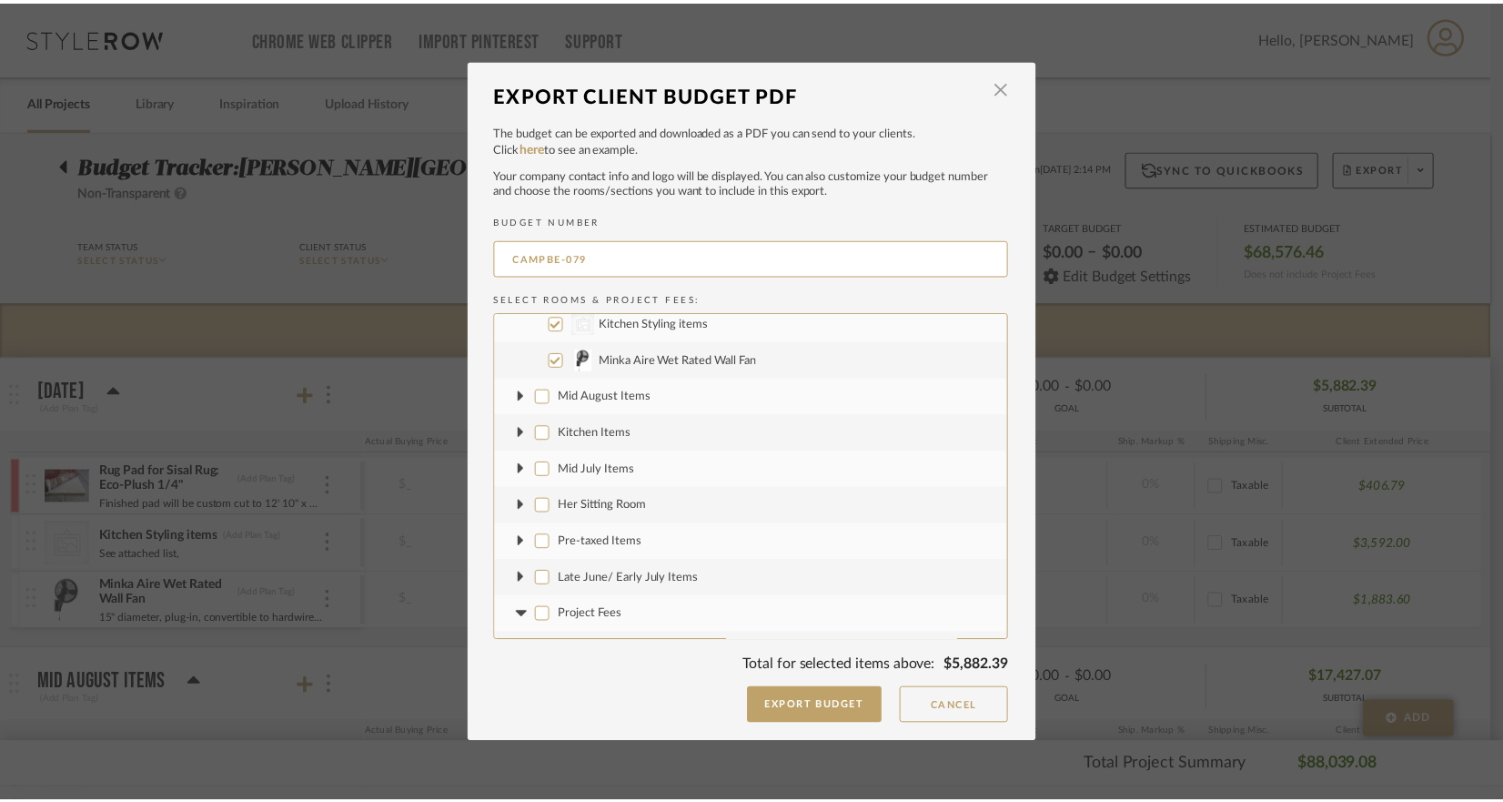
scroll to position [0, 0]
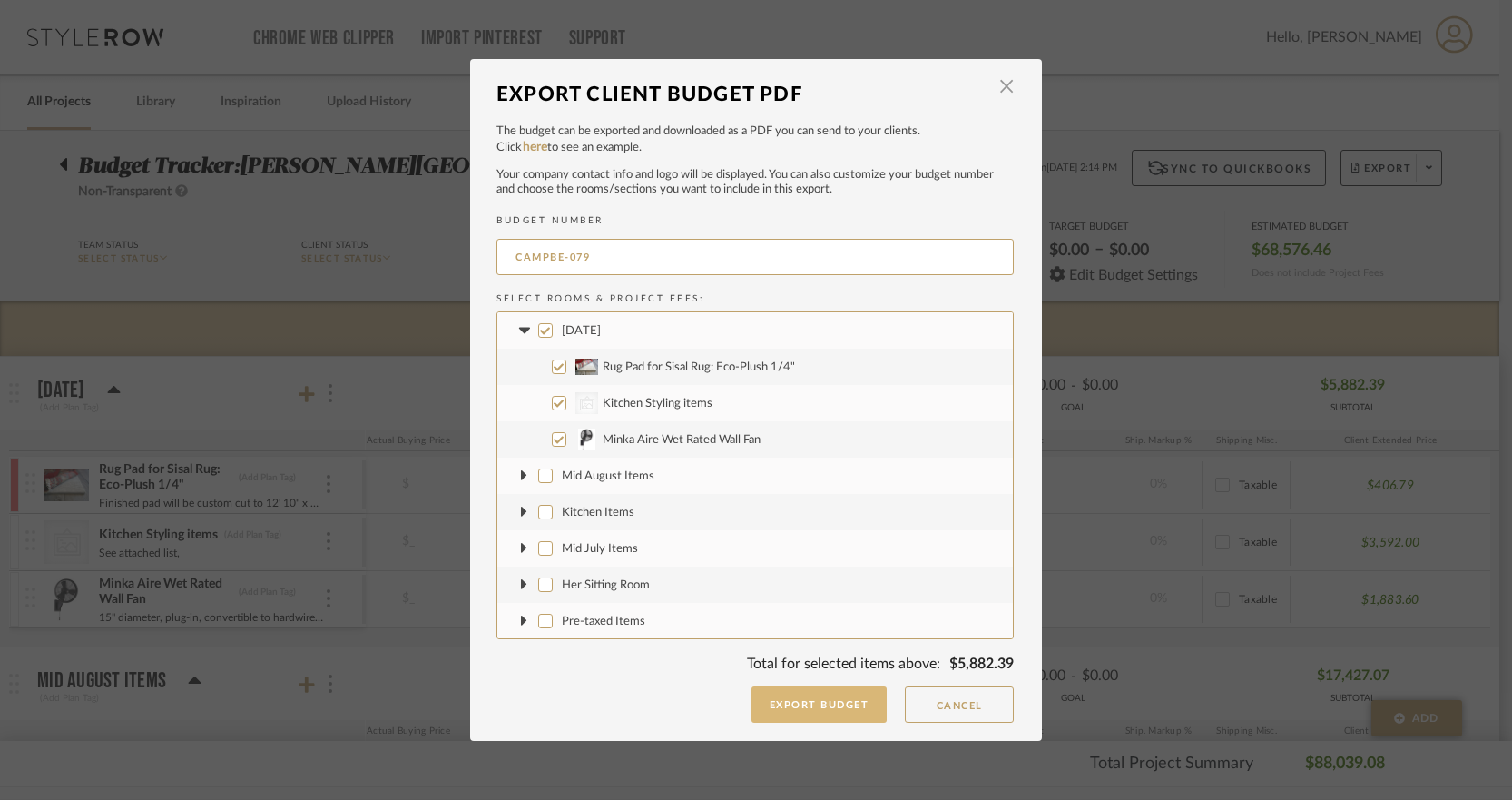
click at [775, 699] on button "Export Budget" at bounding box center [820, 704] width 137 height 36
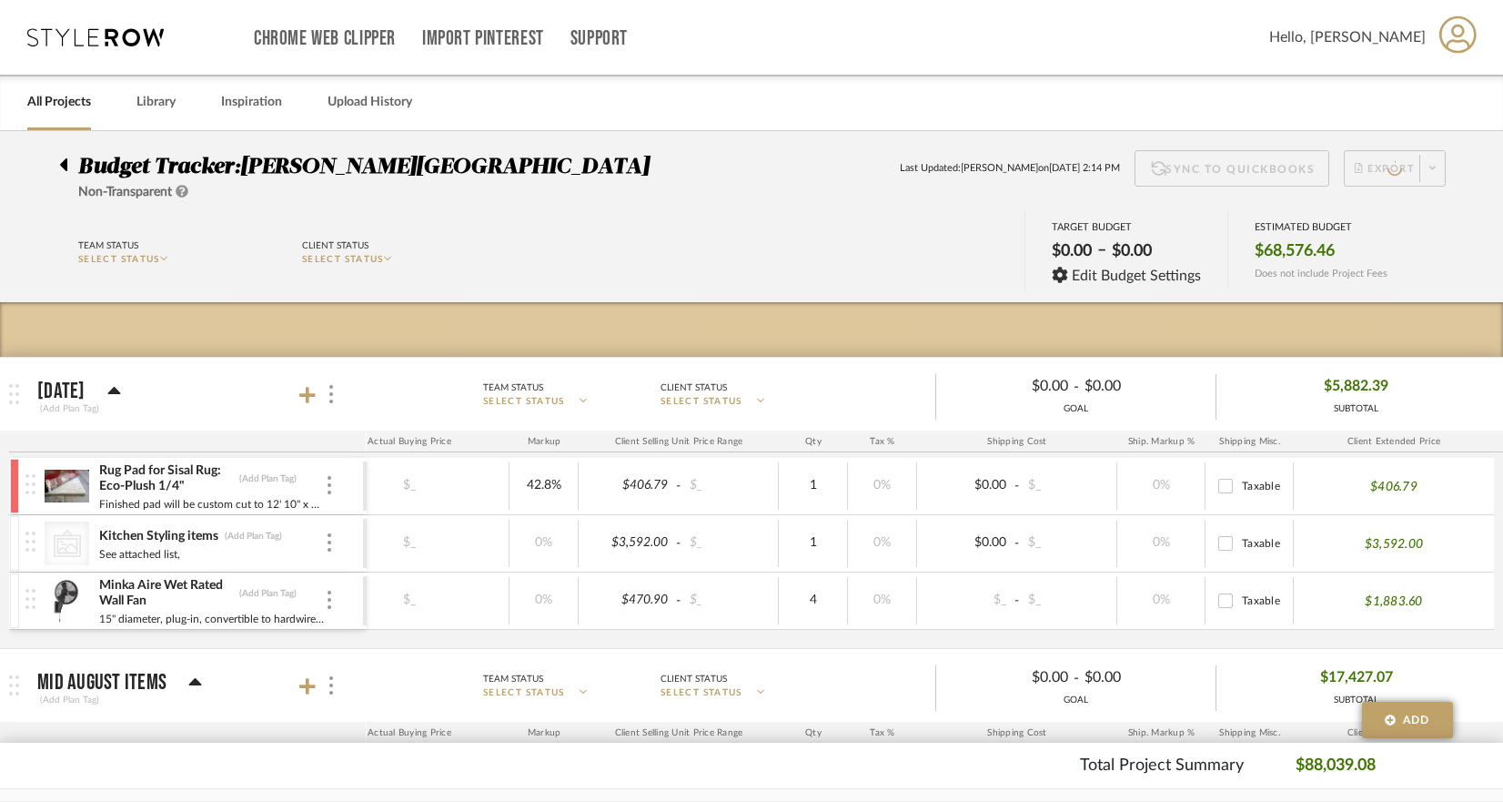
scroll to position [0, 373]
click at [748, 116] on div "All Projects Library Inspiration Upload History" at bounding box center [751, 103] width 1503 height 56
